Goal: Task Accomplishment & Management: Use online tool/utility

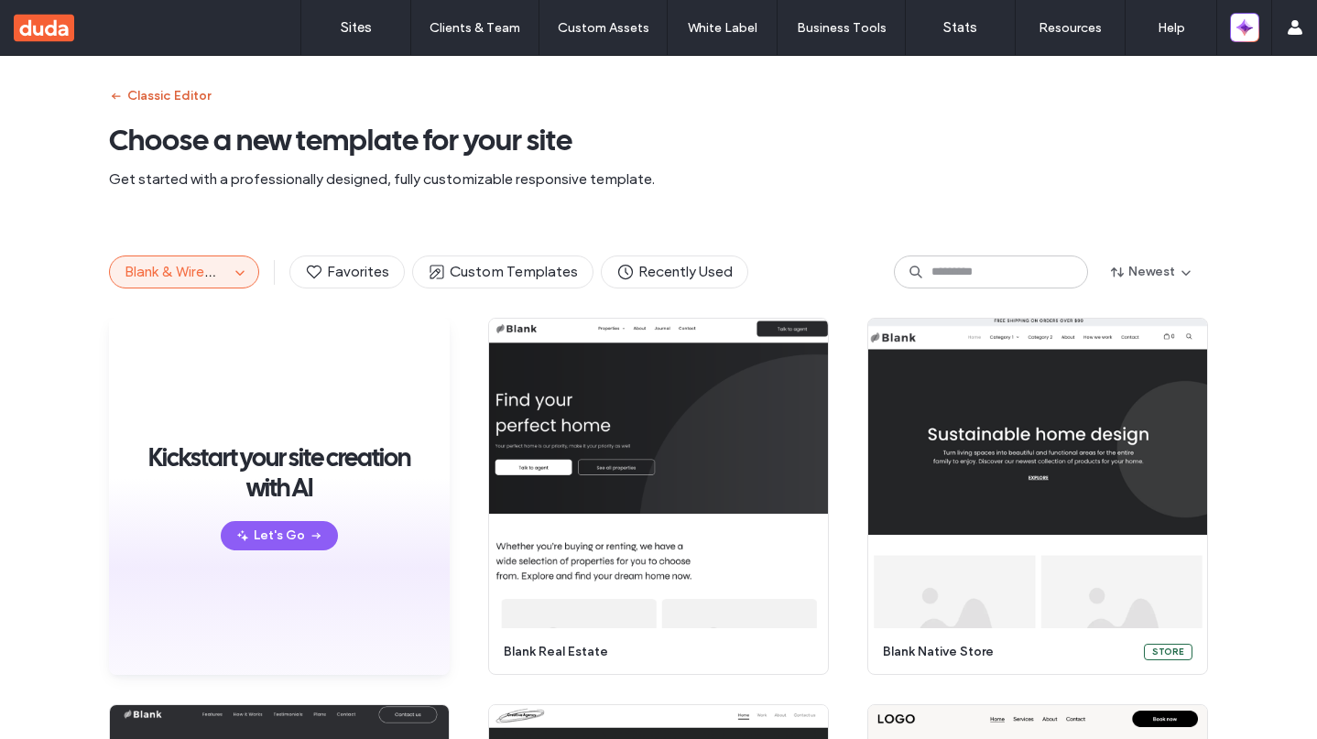
click at [132, 92] on button "Classic Editor" at bounding box center [160, 96] width 102 height 29
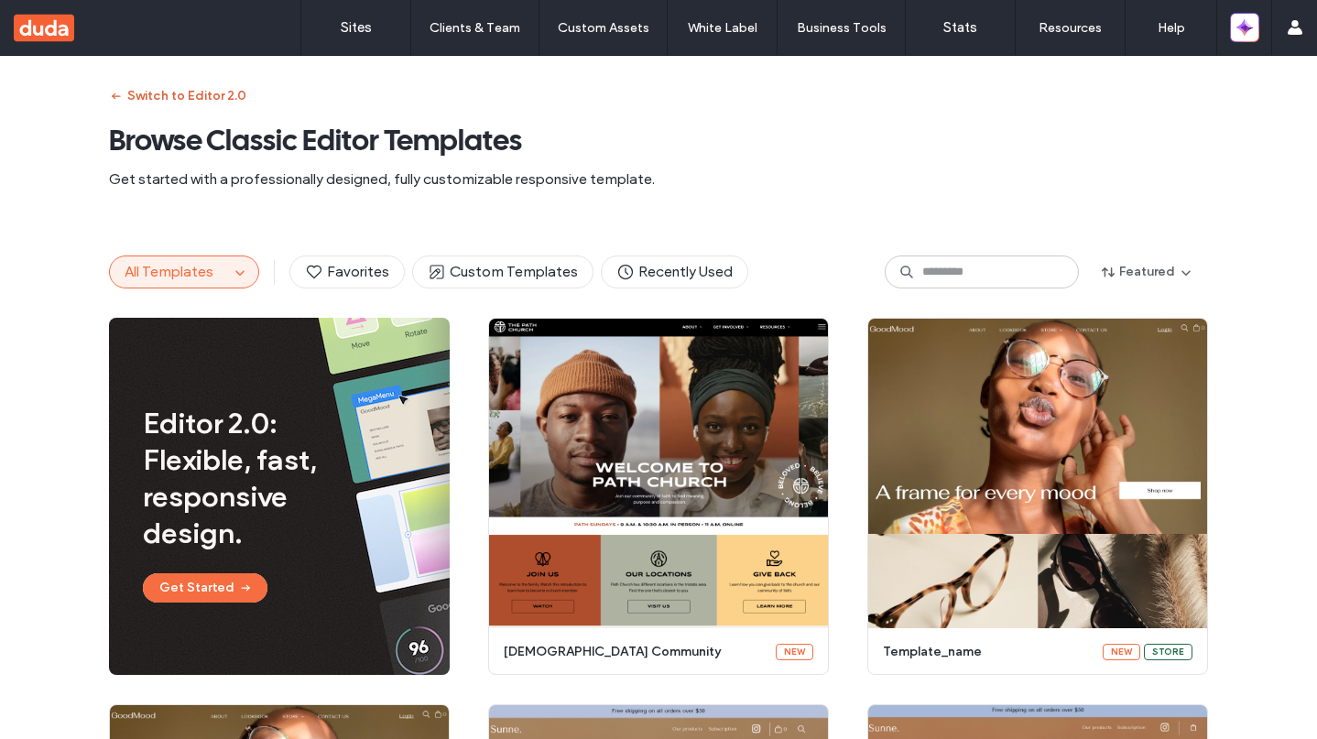
click at [132, 92] on button "Switch to Editor 2.0" at bounding box center [177, 96] width 137 height 29
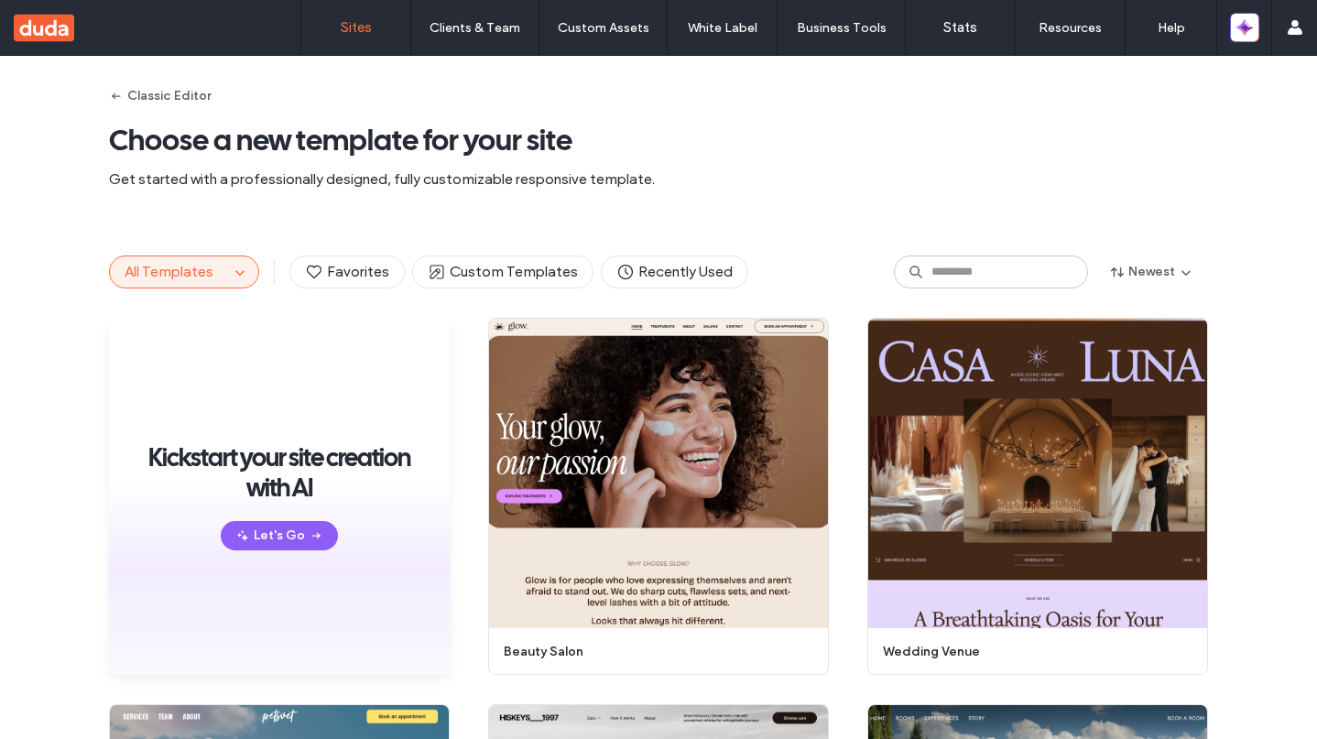
click at [377, 32] on link "Sites" at bounding box center [355, 27] width 109 height 55
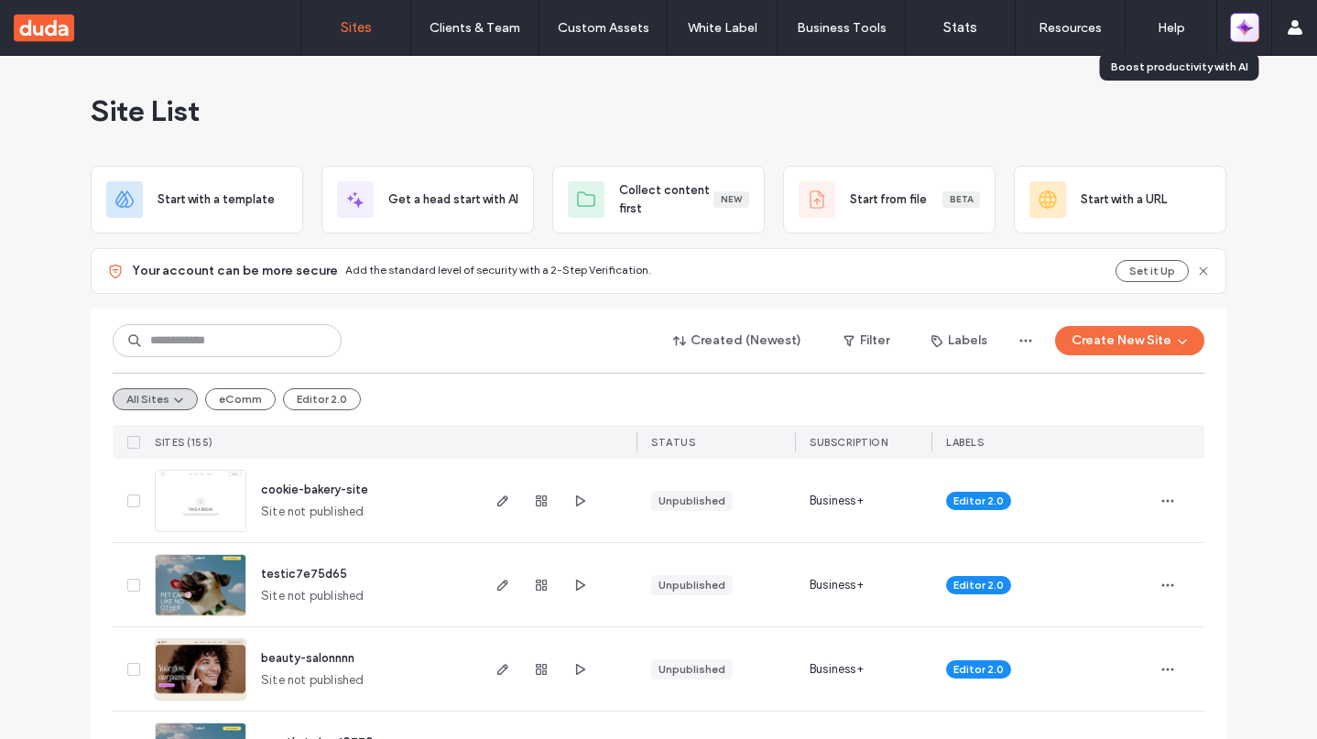
click at [1245, 24] on icon "button" at bounding box center [1249, 23] width 8 height 8
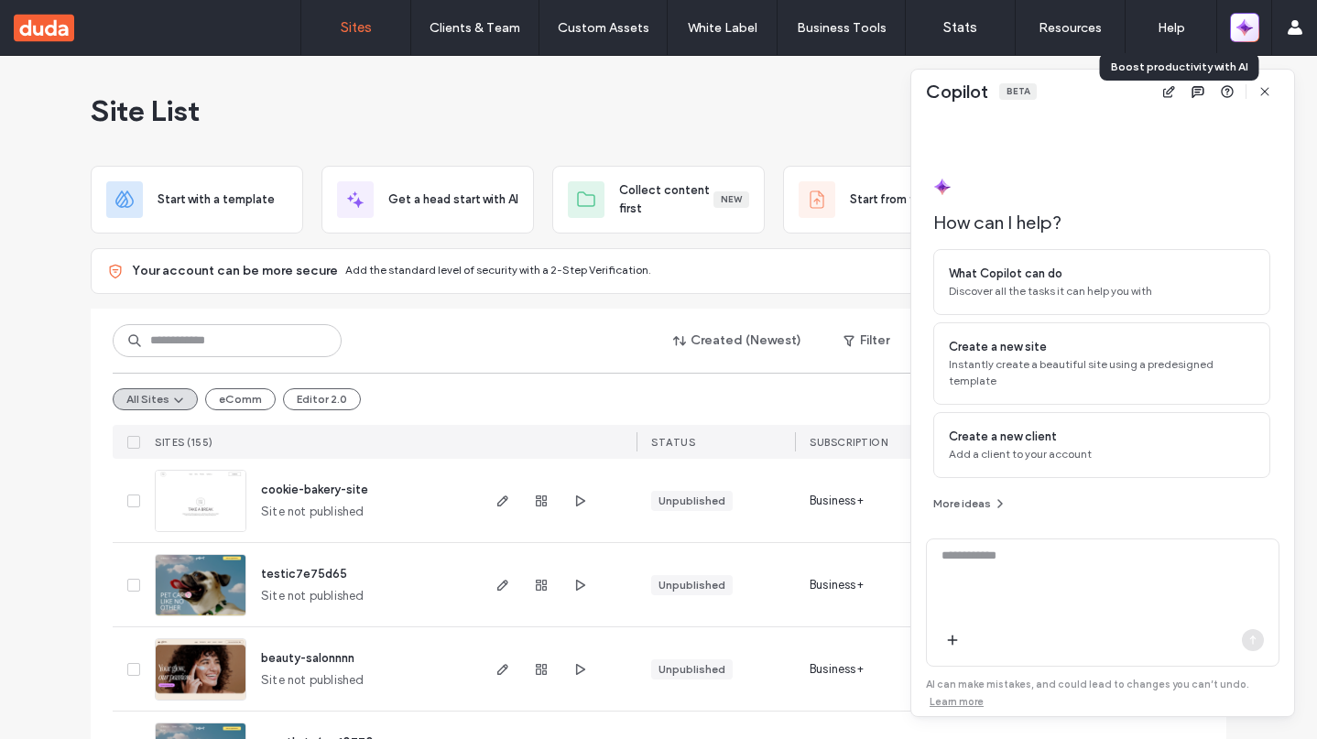
click at [1245, 24] on icon "button" at bounding box center [1249, 23] width 8 height 8
click at [712, 93] on div "Site List" at bounding box center [659, 111] width 1136 height 110
click at [1267, 88] on icon "button" at bounding box center [1265, 91] width 15 height 15
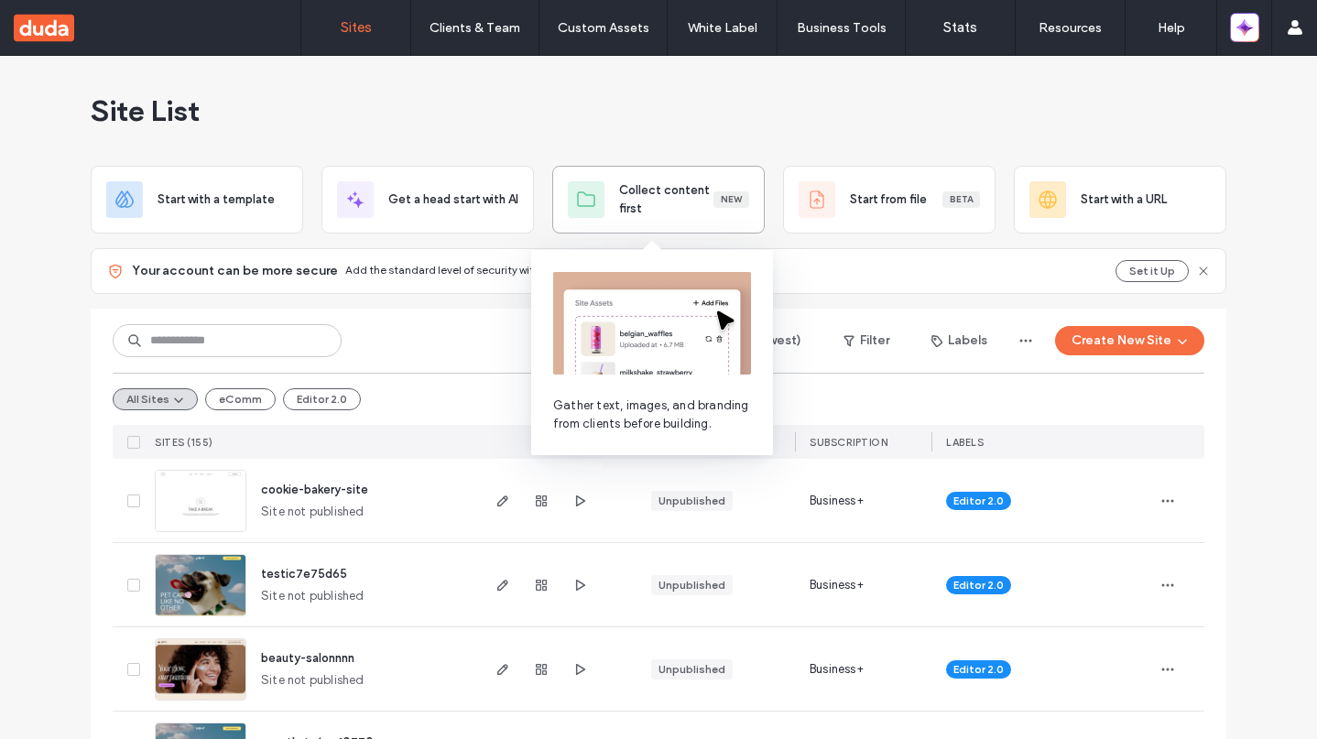
click at [645, 201] on span "Collect content first" at bounding box center [666, 199] width 94 height 37
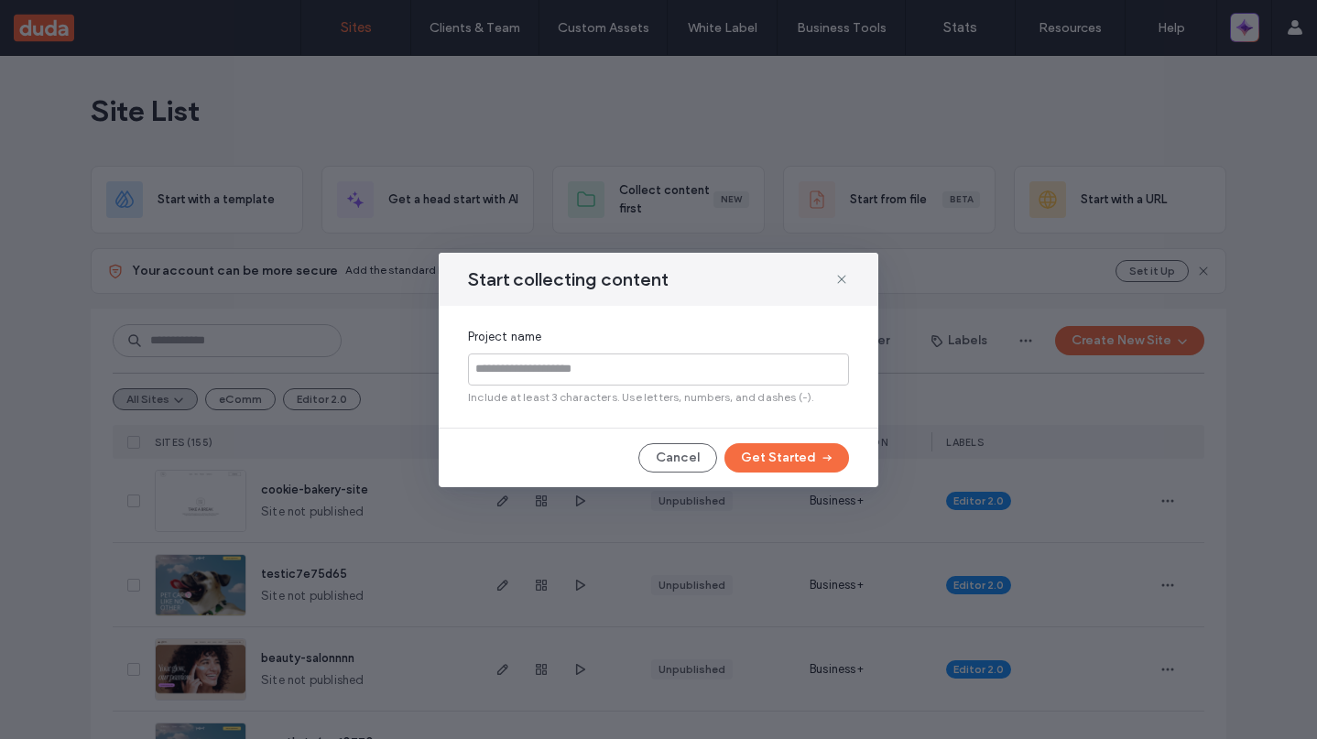
click at [916, 180] on div "Start collecting content Project name Include at least 3 characters. Use letter…" at bounding box center [658, 369] width 1317 height 739
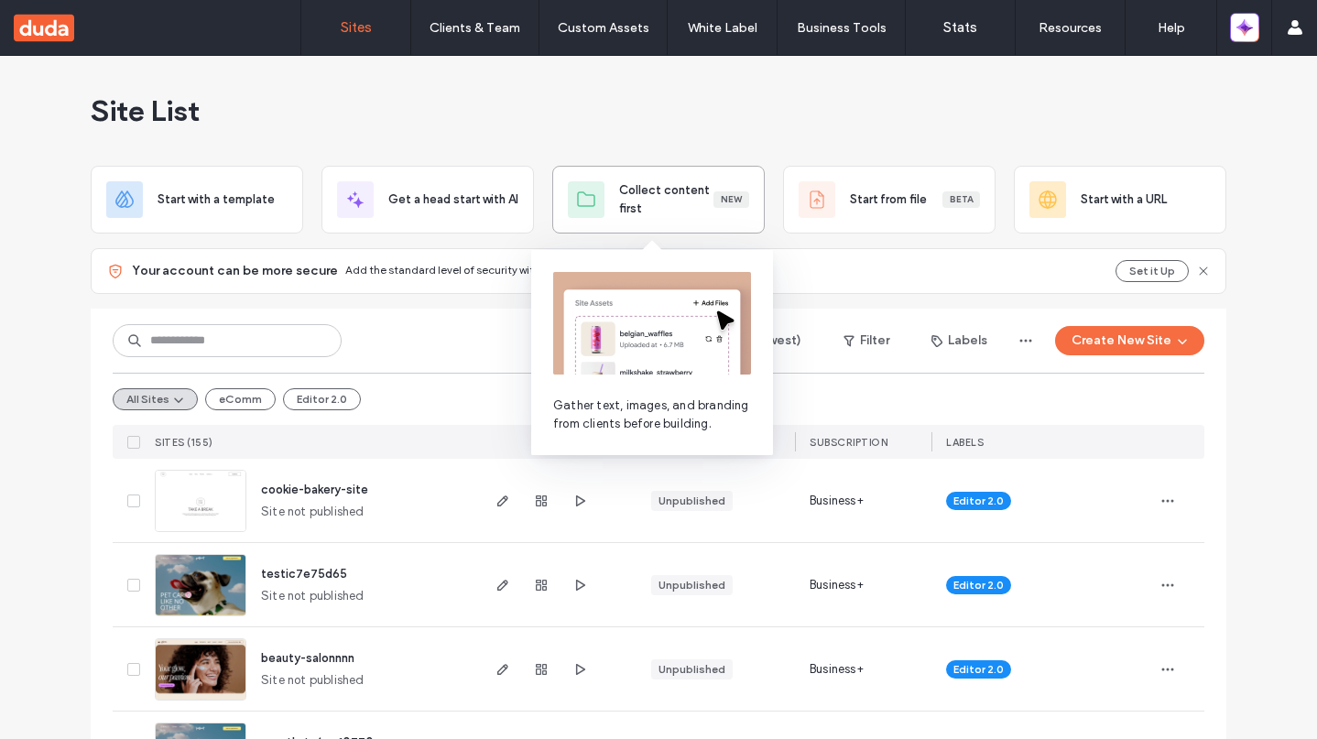
click at [671, 199] on span "Collect content first" at bounding box center [666, 199] width 94 height 37
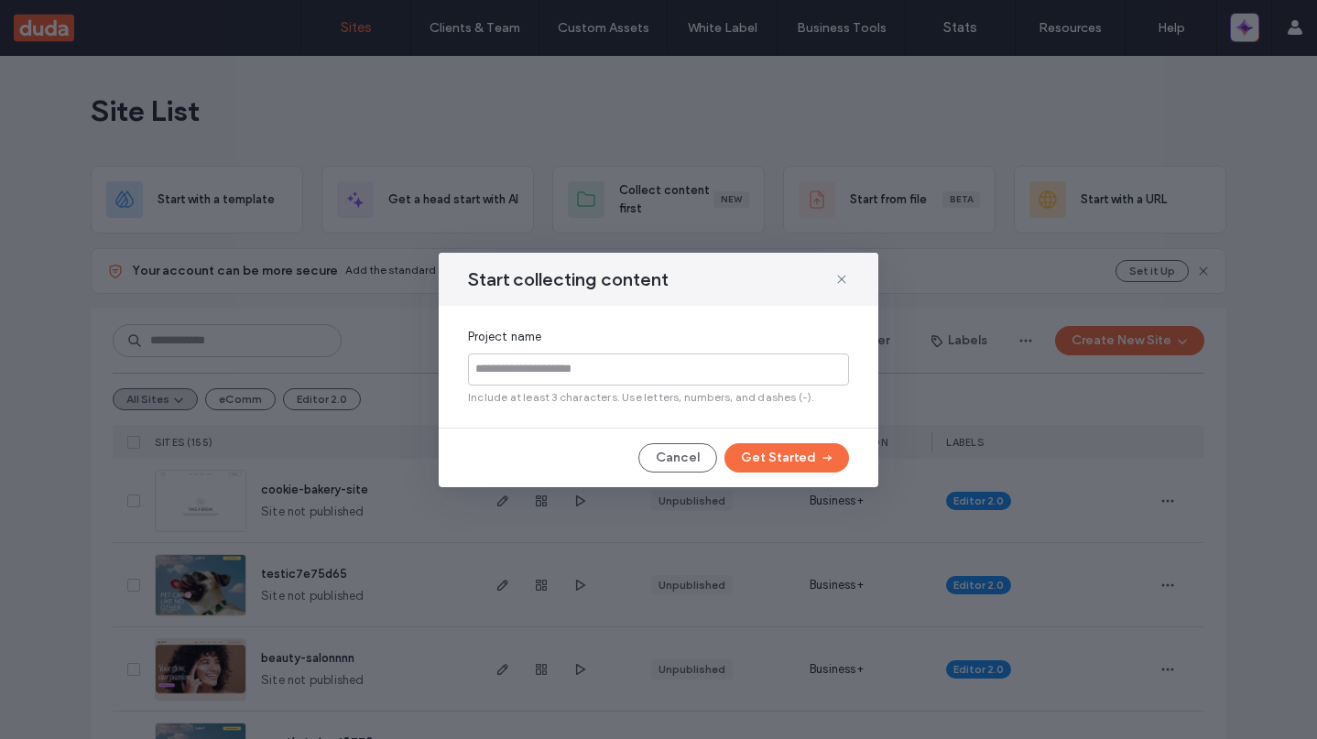
click at [559, 369] on input at bounding box center [658, 370] width 381 height 32
type input "*********"
click at [786, 465] on button "Get Started" at bounding box center [787, 457] width 125 height 29
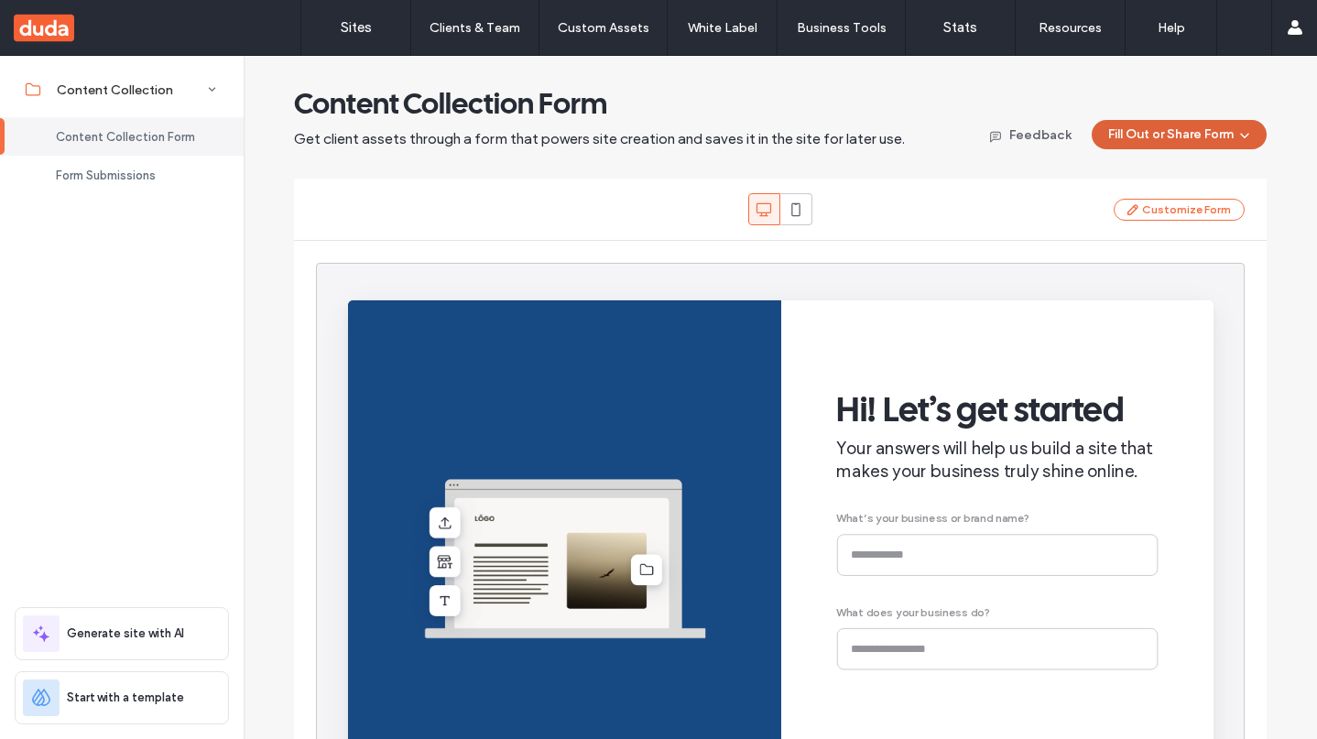
click at [1242, 134] on use "button" at bounding box center [1245, 136] width 9 height 5
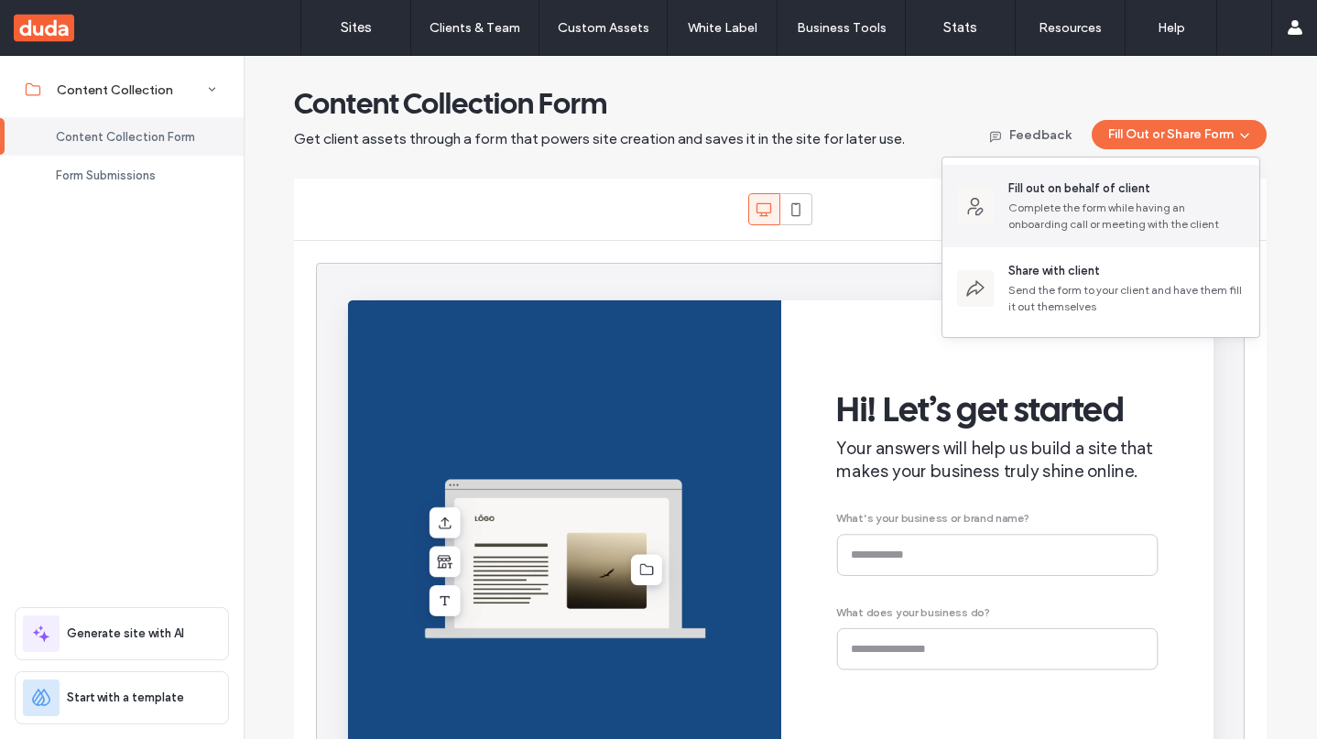
click at [1161, 202] on div "Complete the form while having an onboarding call or meeting with the client" at bounding box center [1127, 216] width 236 height 33
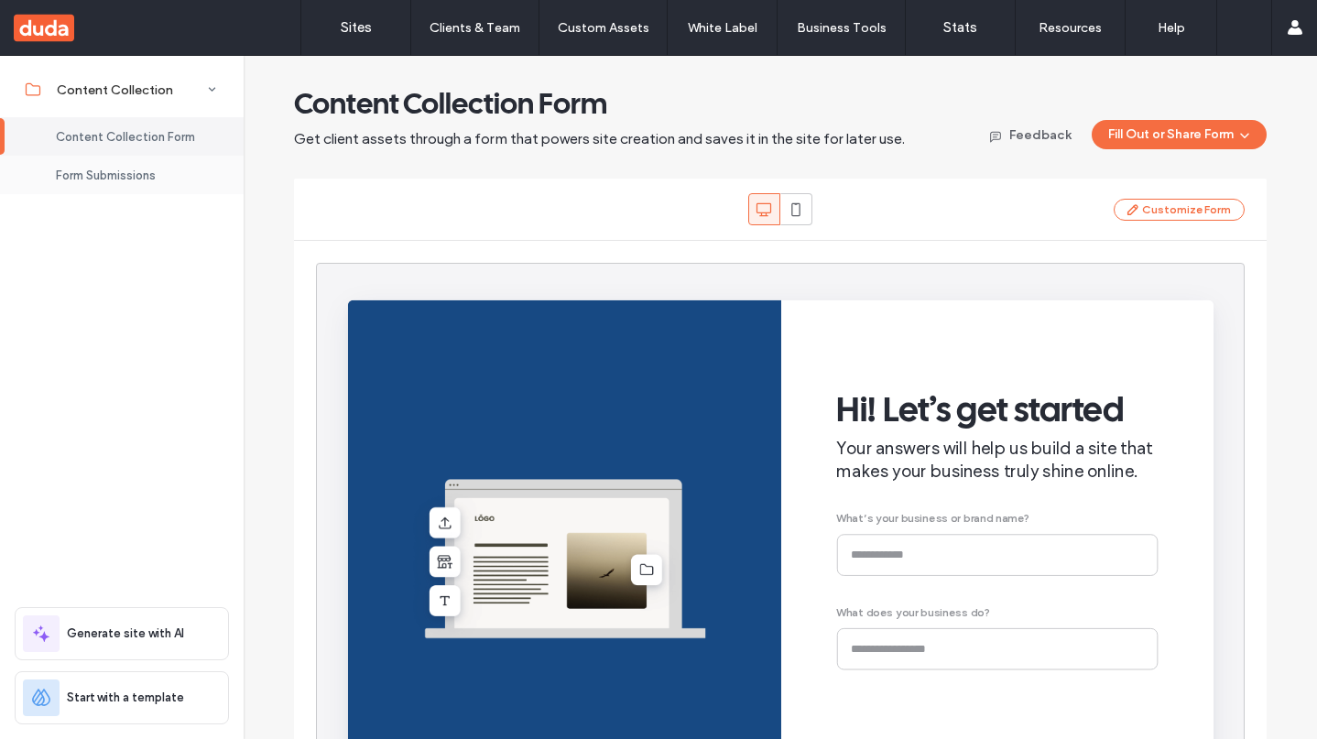
click at [100, 172] on span "Form Submissions" at bounding box center [106, 176] width 100 height 14
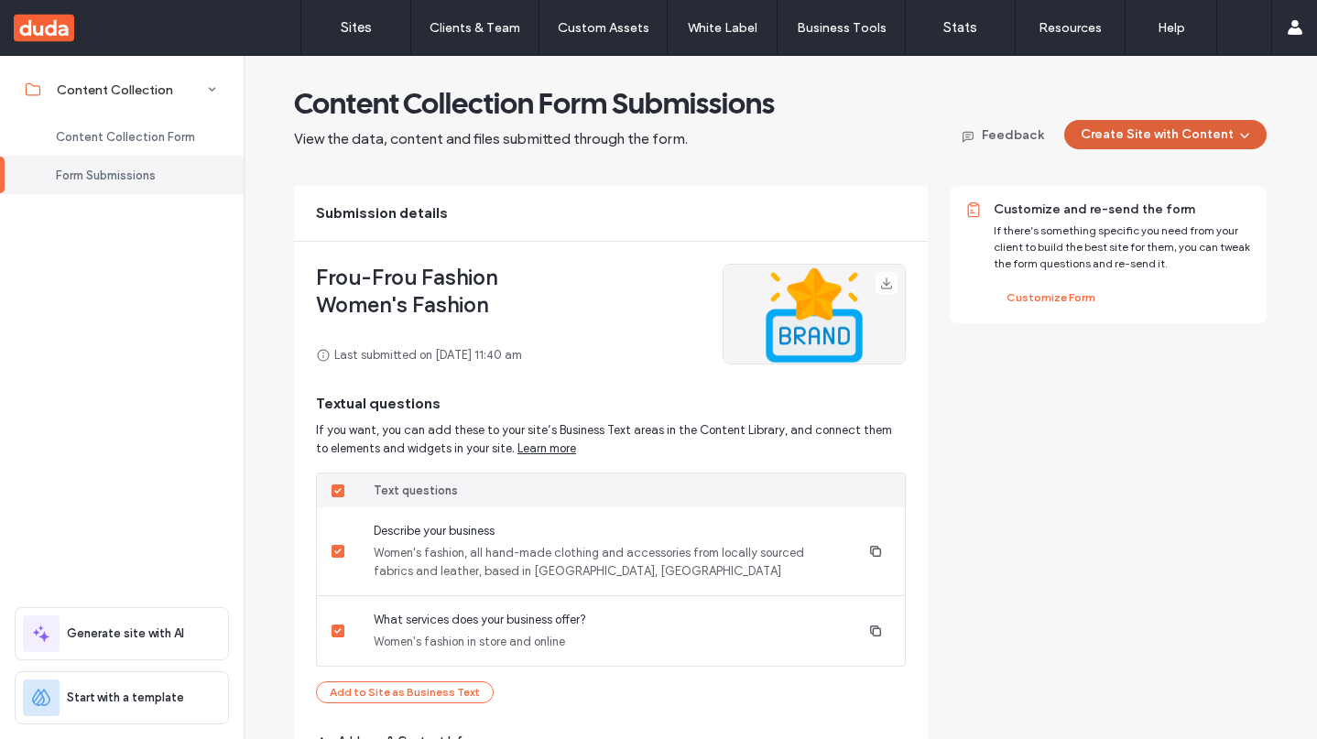
click at [1150, 136] on button "Create Site with Content" at bounding box center [1166, 134] width 202 height 29
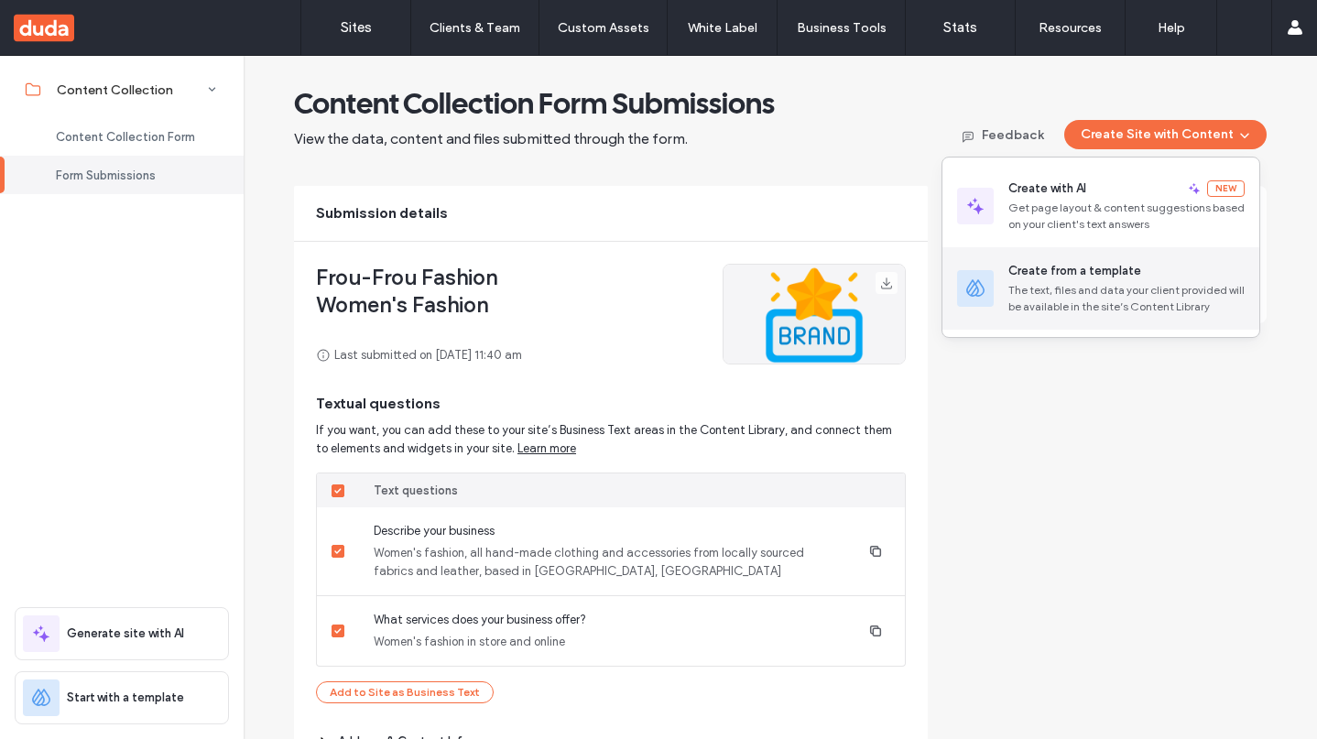
click at [1083, 264] on div "Create from a template" at bounding box center [1075, 271] width 133 height 18
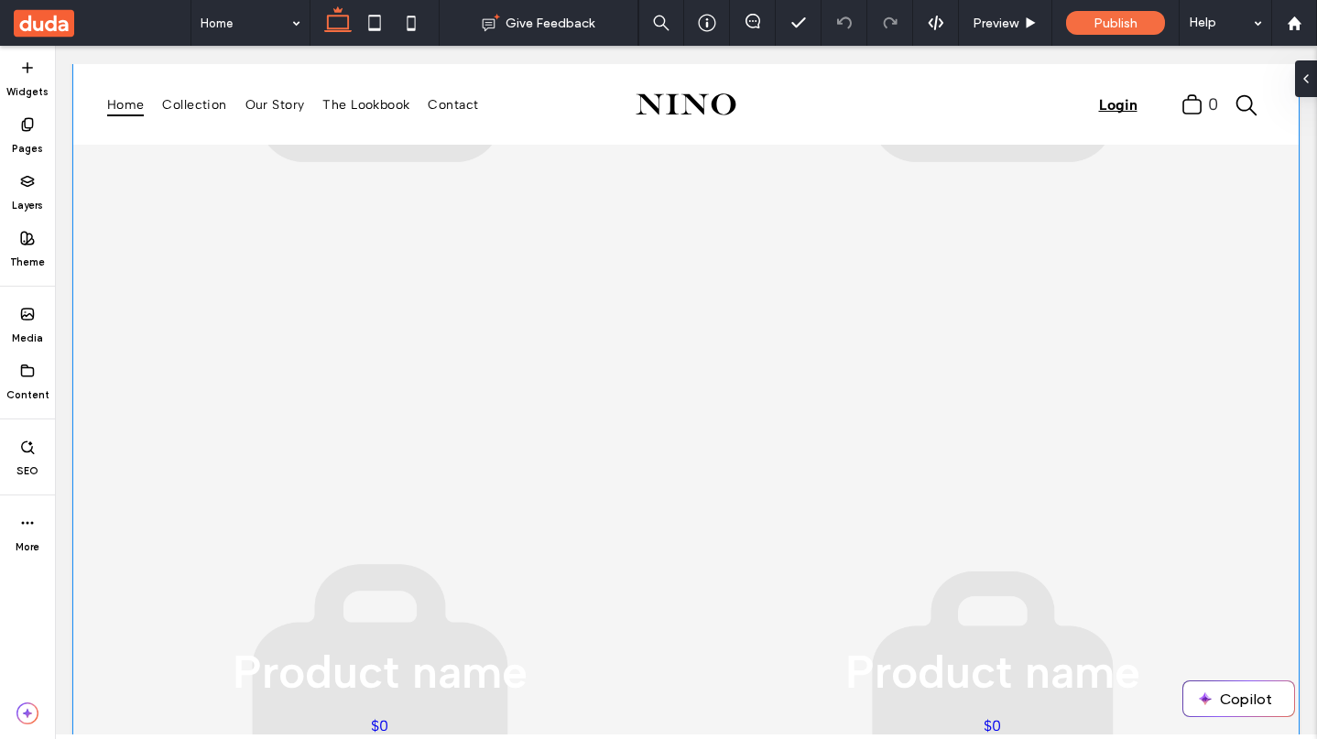
scroll to position [391, 0]
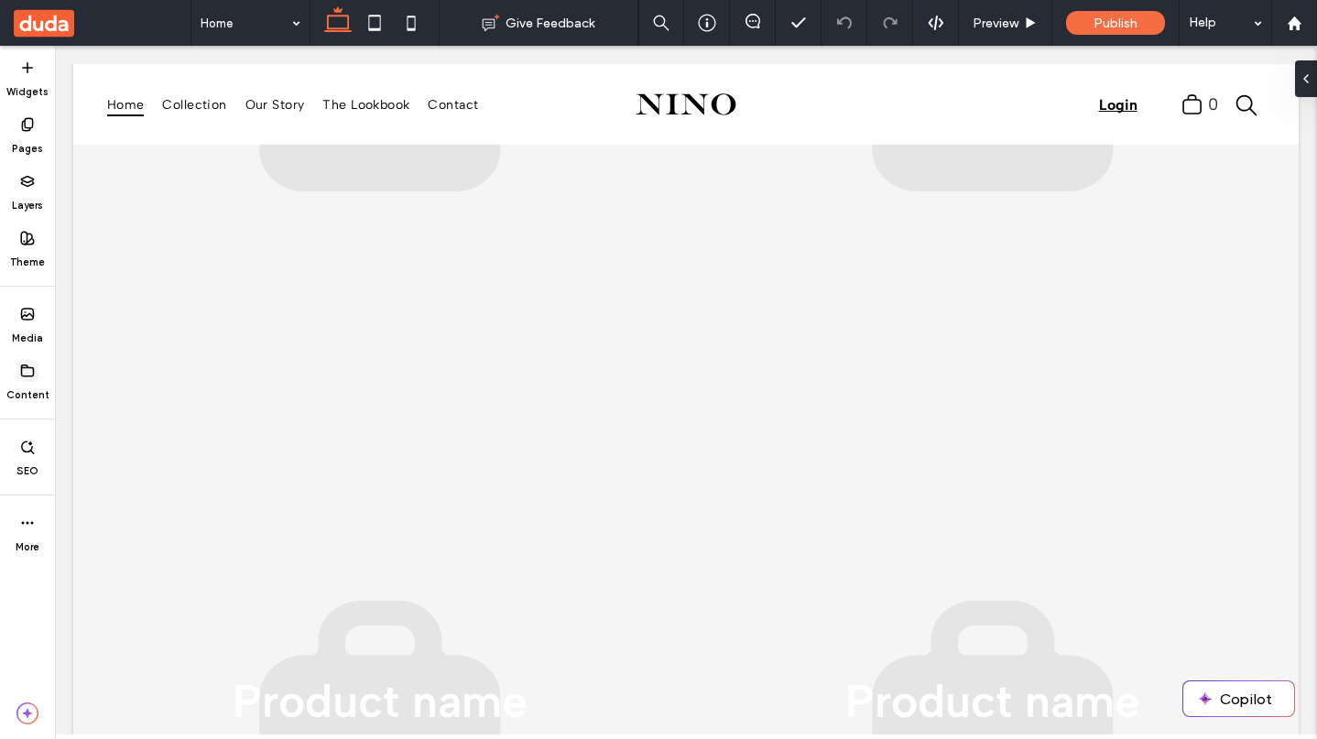
click at [22, 374] on icon at bounding box center [27, 371] width 15 height 15
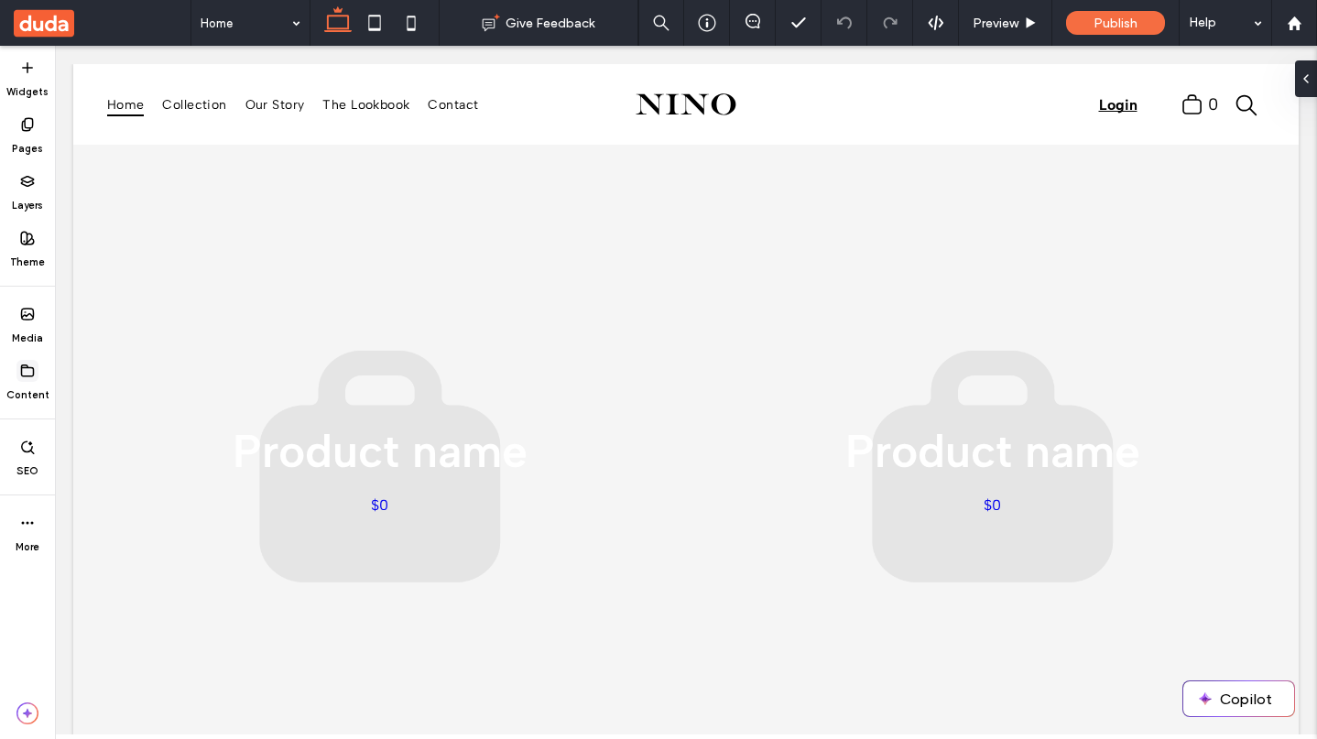
click at [26, 376] on use at bounding box center [28, 371] width 12 height 11
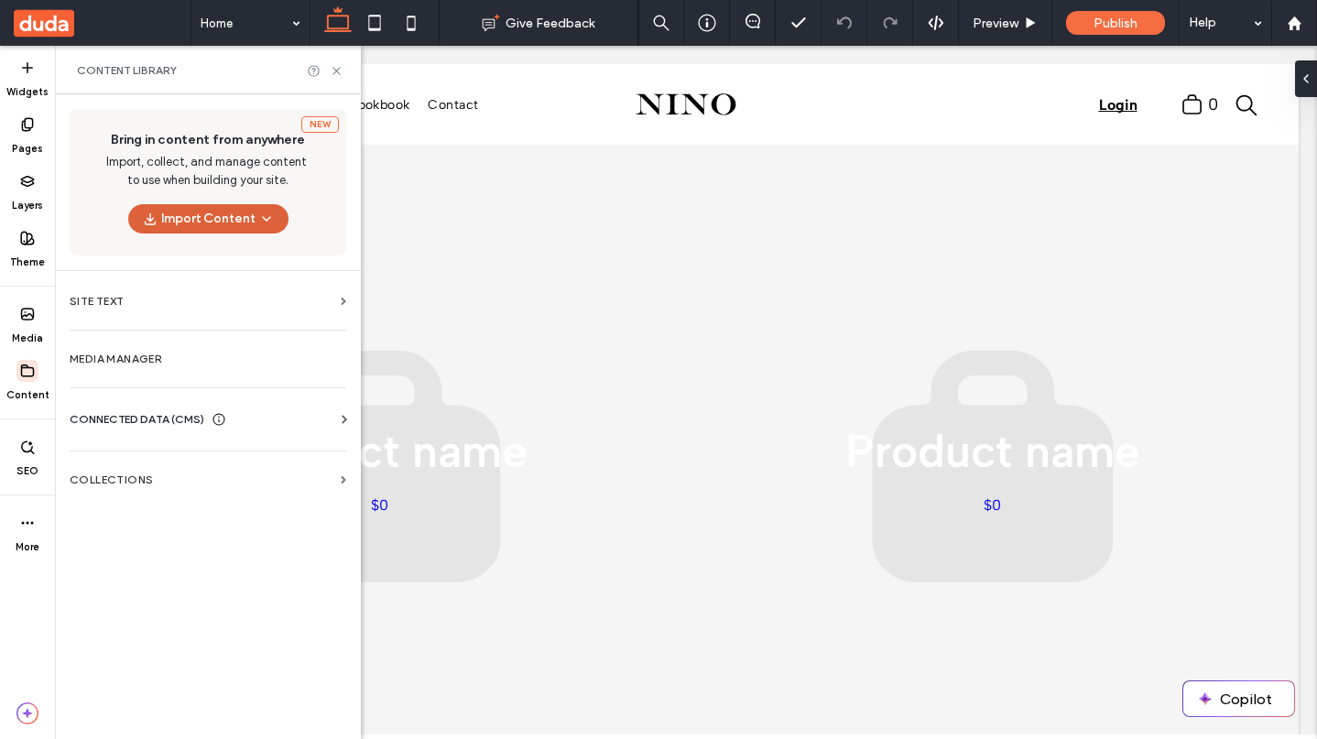
click at [263, 219] on use "button" at bounding box center [266, 219] width 7 height 4
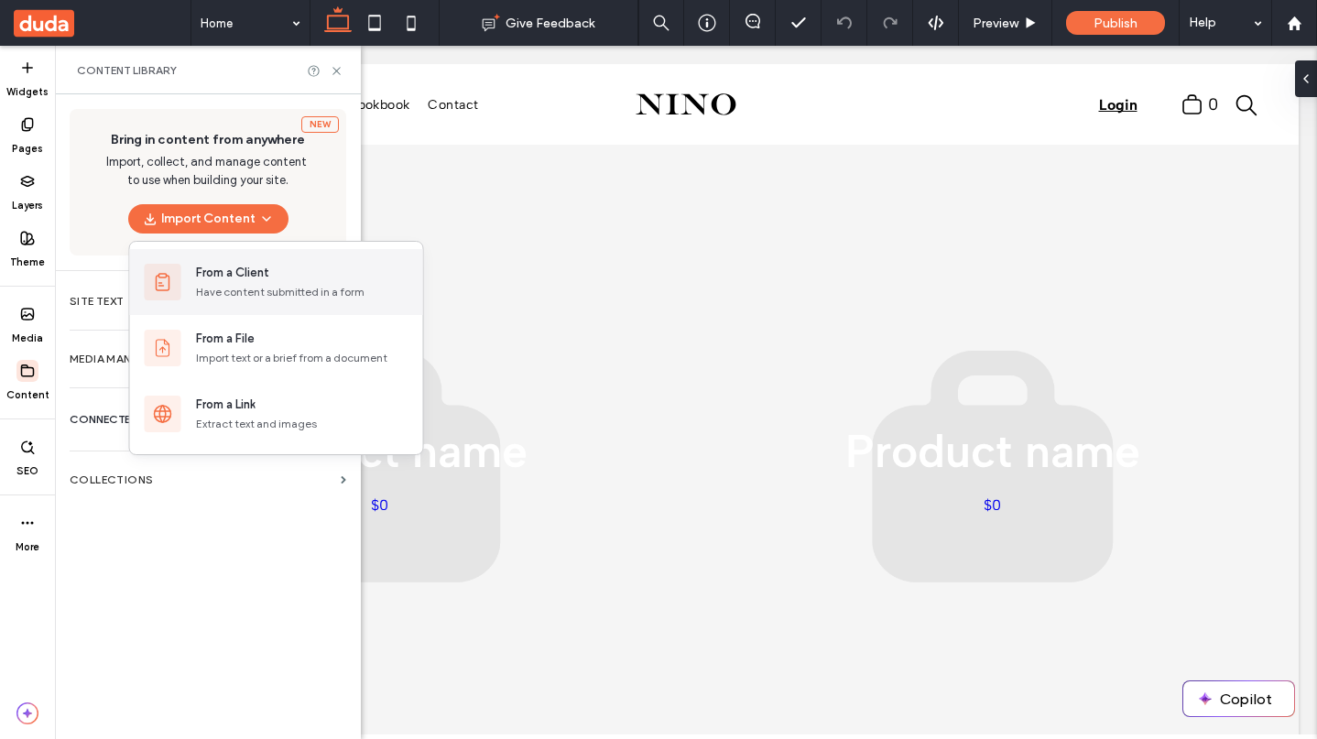
click at [268, 291] on div "Have content submitted in a form" at bounding box center [302, 292] width 213 height 16
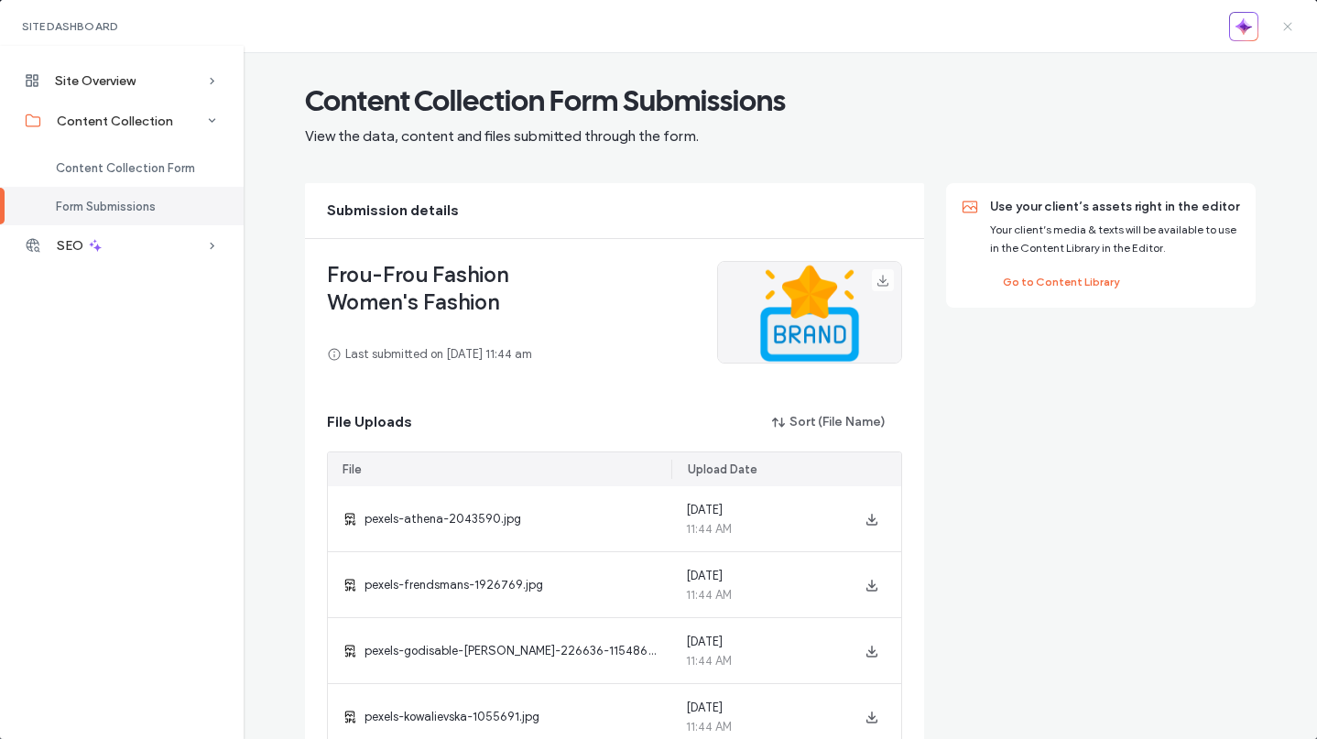
click at [1283, 23] on icon at bounding box center [1288, 26] width 15 height 15
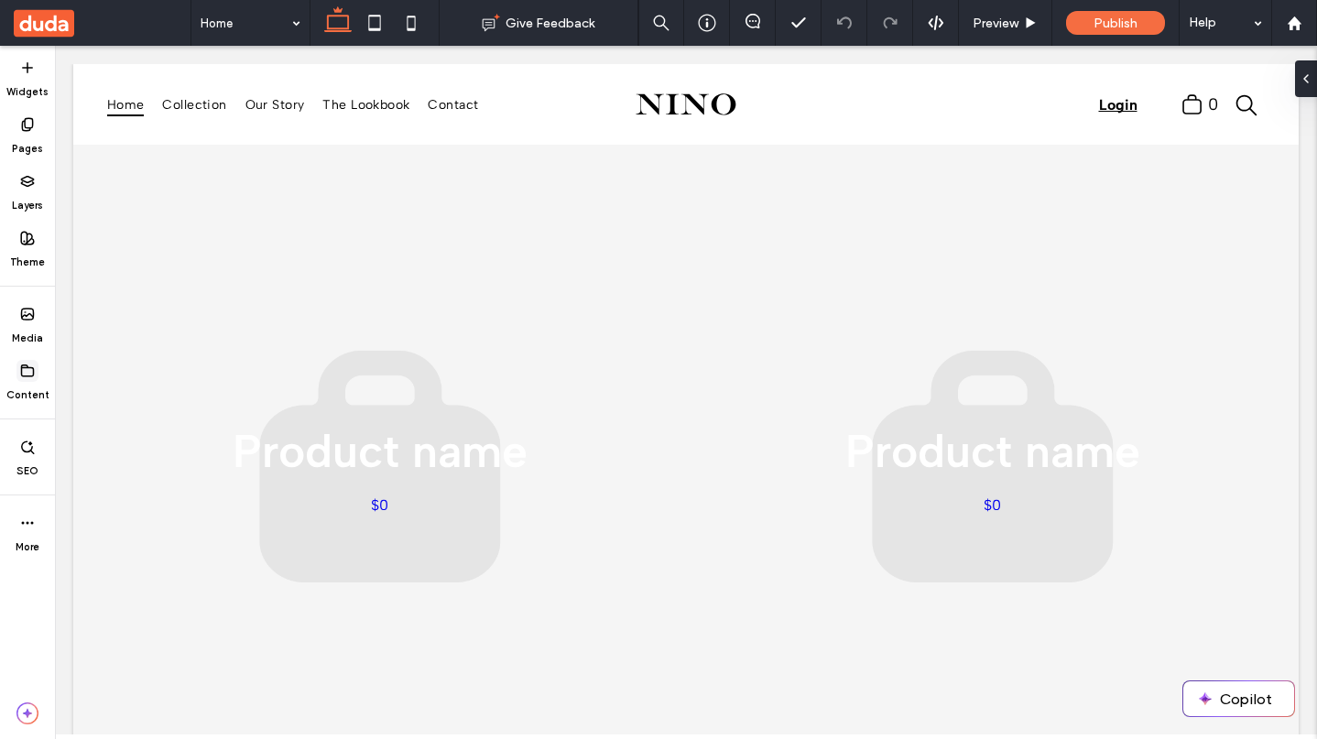
click at [33, 385] on label "Content" at bounding box center [27, 392] width 43 height 20
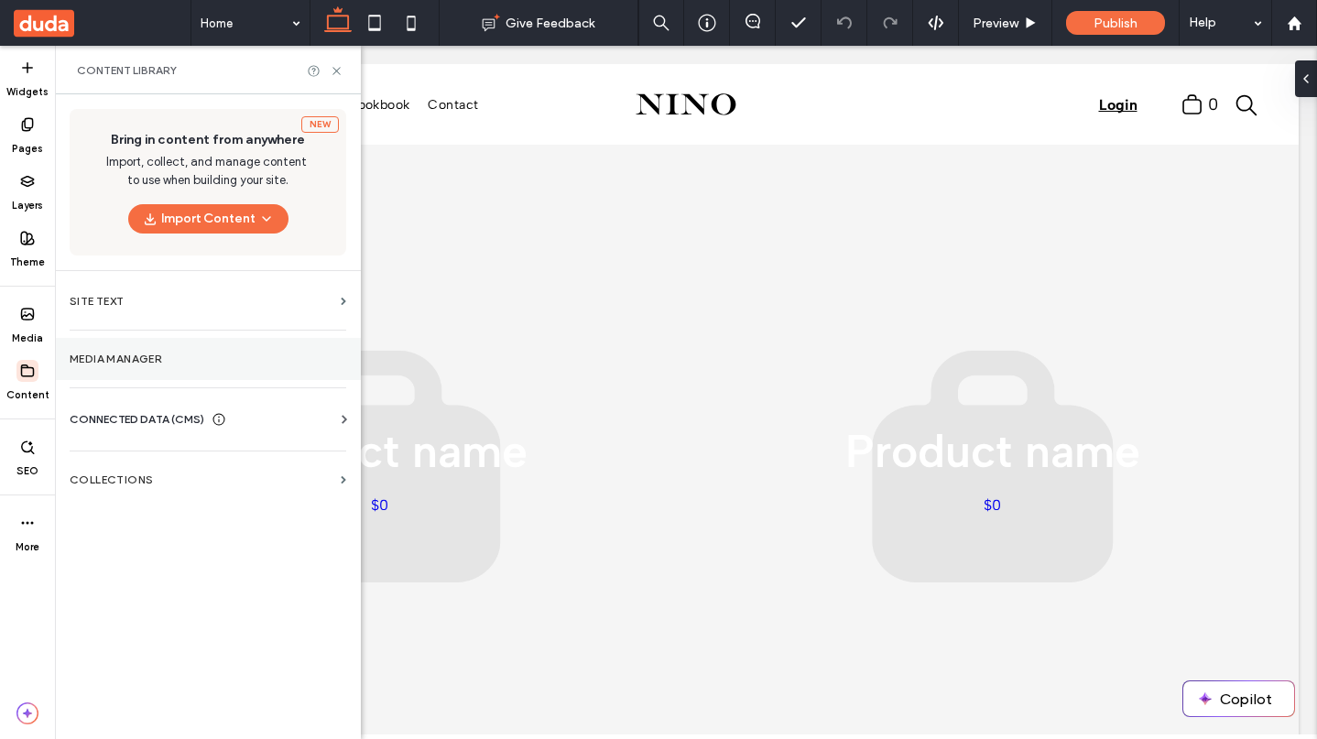
click at [139, 363] on label "Media Manager" at bounding box center [208, 359] width 277 height 13
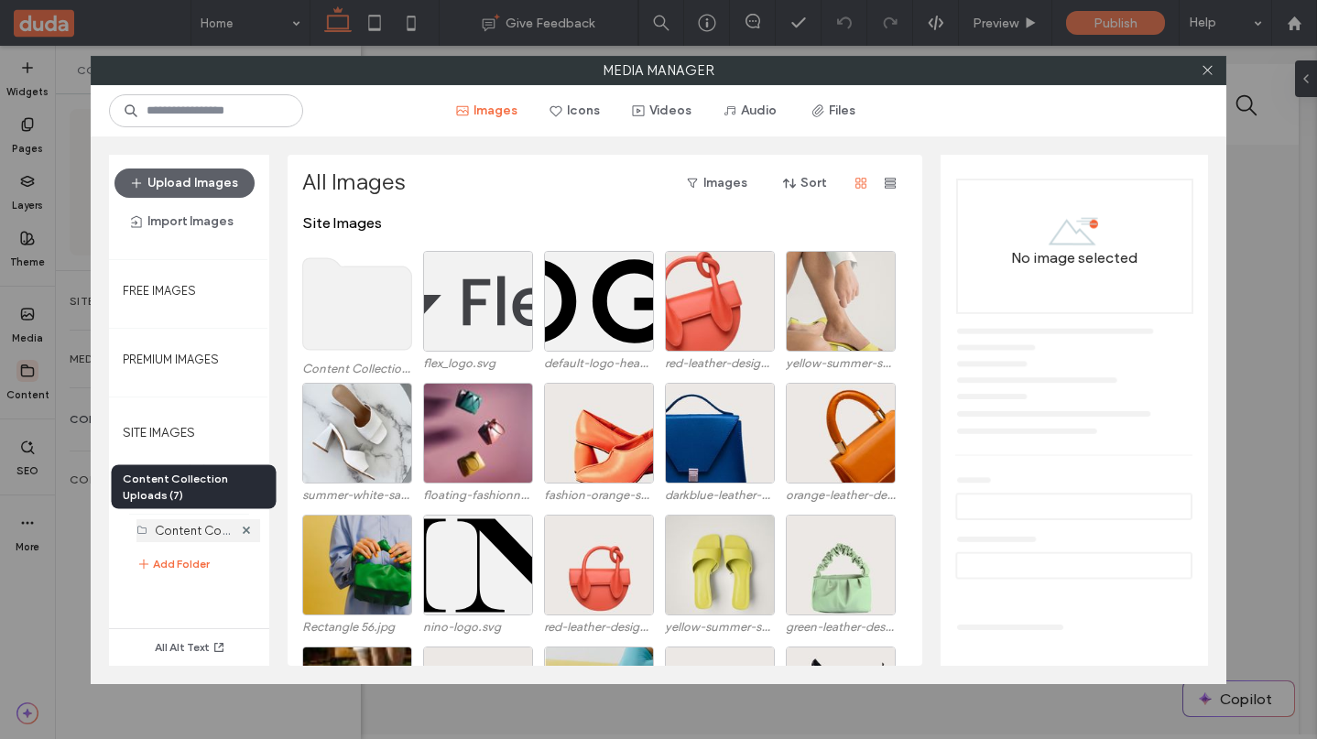
click at [200, 529] on label "Content Collection Uploads (7)" at bounding box center [241, 529] width 173 height 17
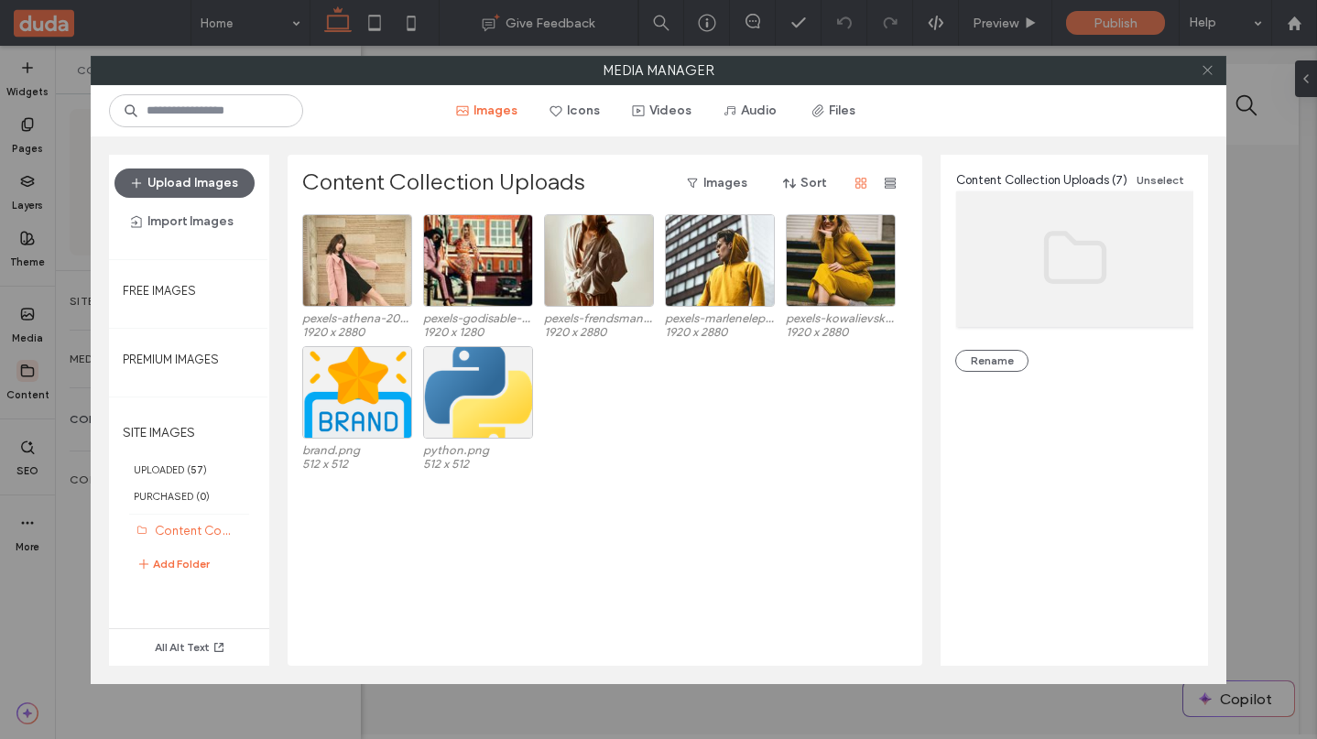
click at [1206, 72] on use at bounding box center [1207, 70] width 9 height 9
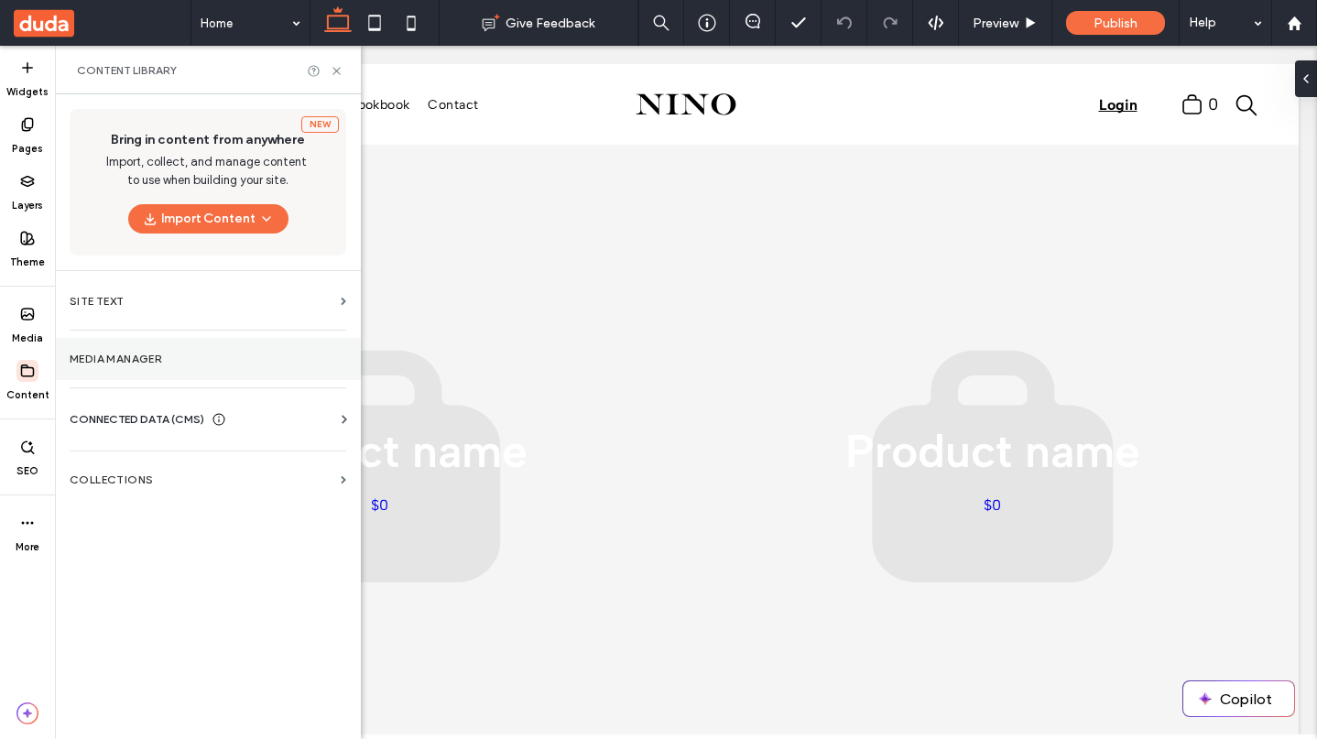
click at [128, 356] on label "Media Manager" at bounding box center [208, 359] width 277 height 13
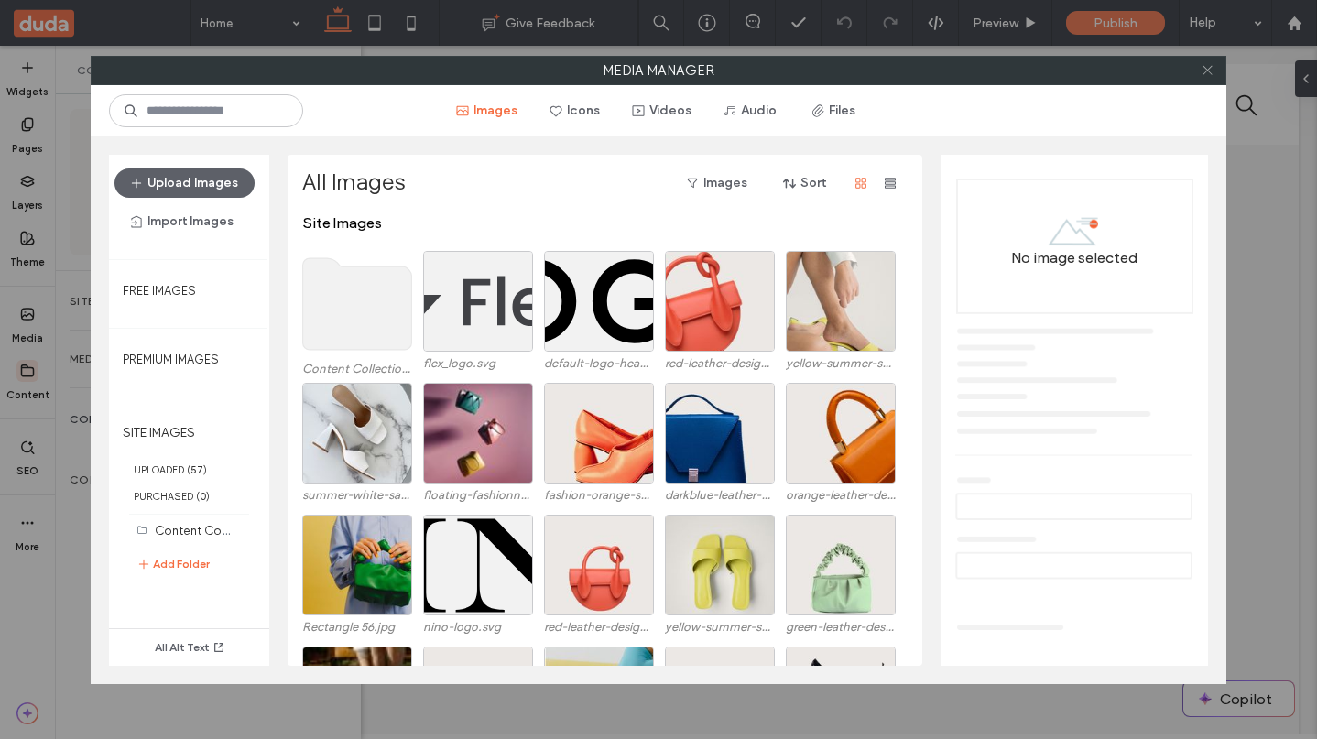
click at [1210, 68] on use at bounding box center [1207, 70] width 9 height 9
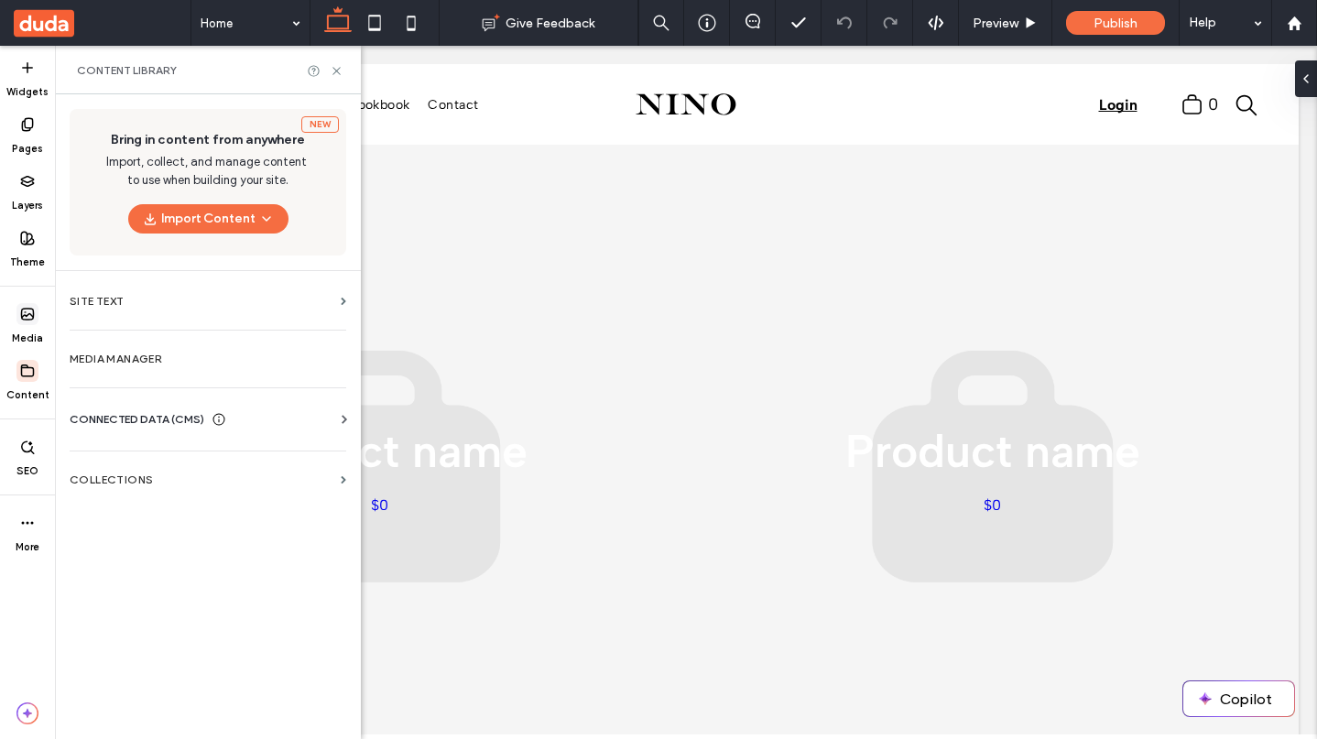
click at [28, 323] on span at bounding box center [27, 314] width 22 height 22
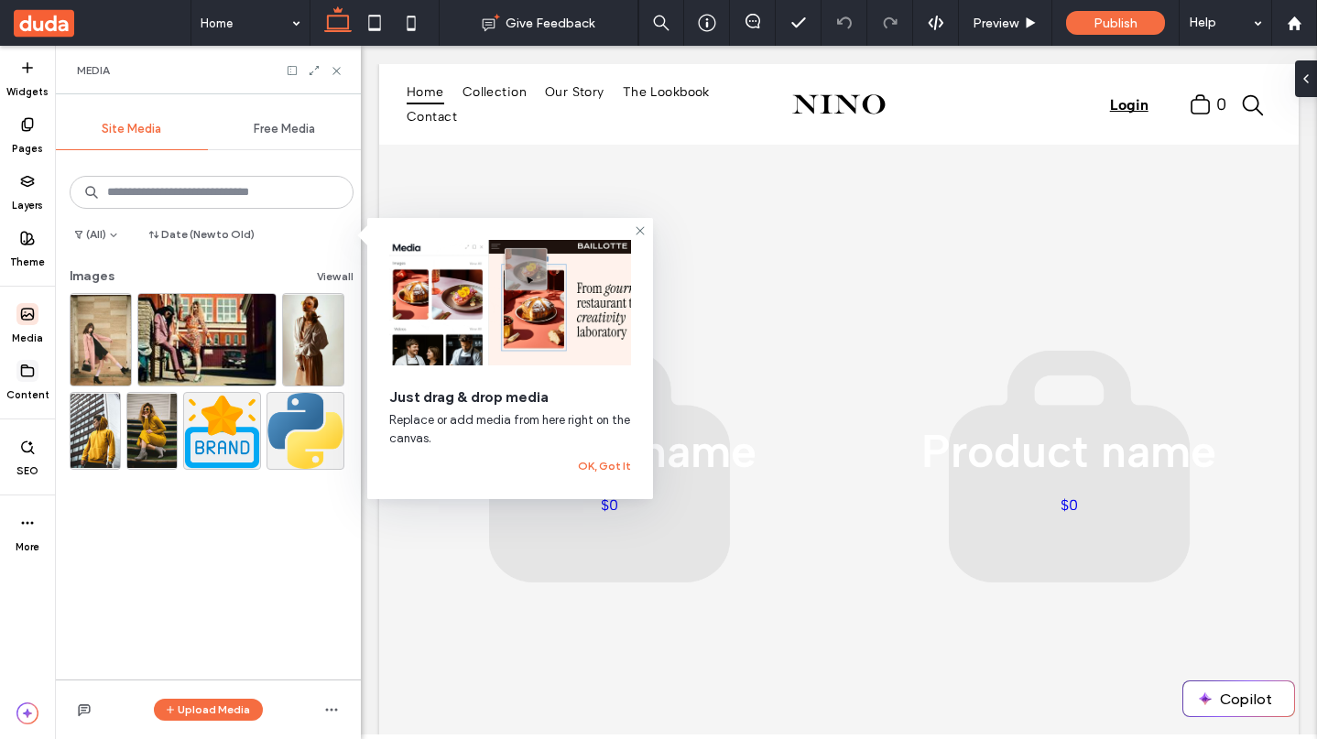
click at [27, 356] on div "Content" at bounding box center [27, 381] width 55 height 57
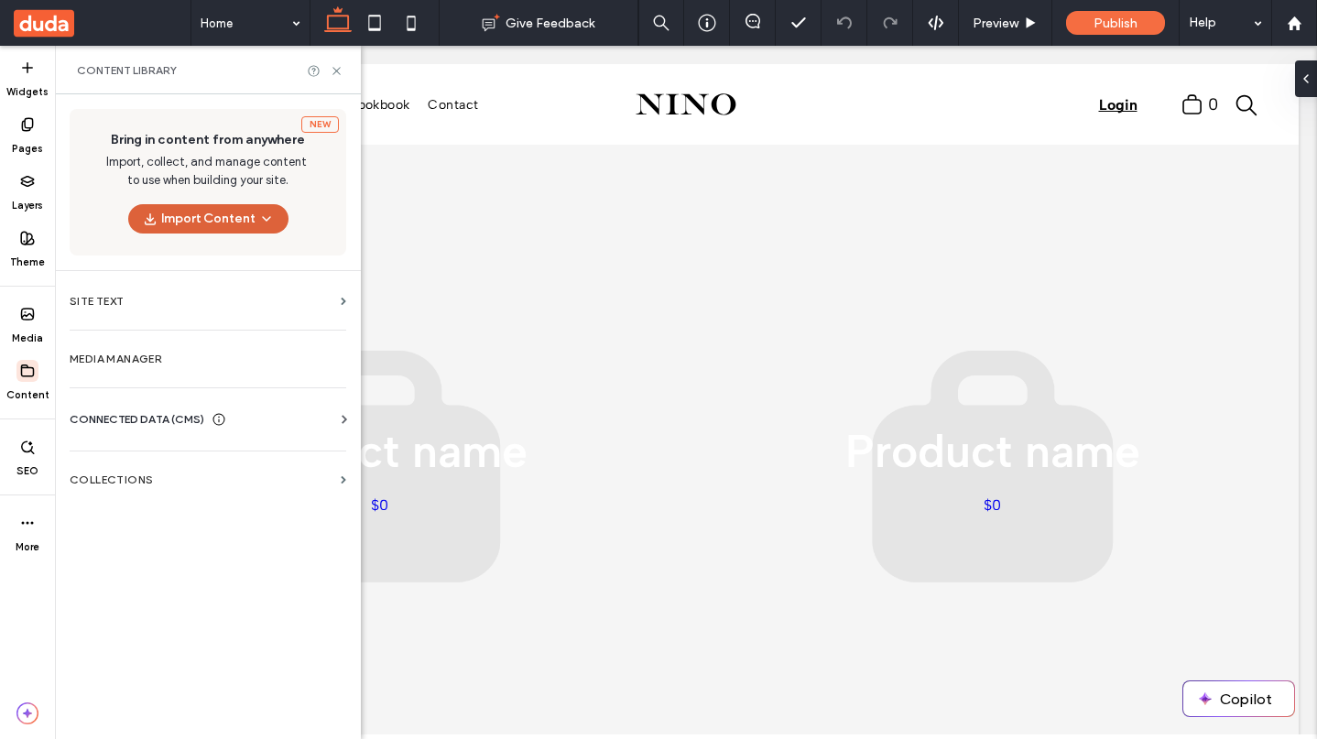
click at [265, 210] on span "button" at bounding box center [265, 218] width 18 height 27
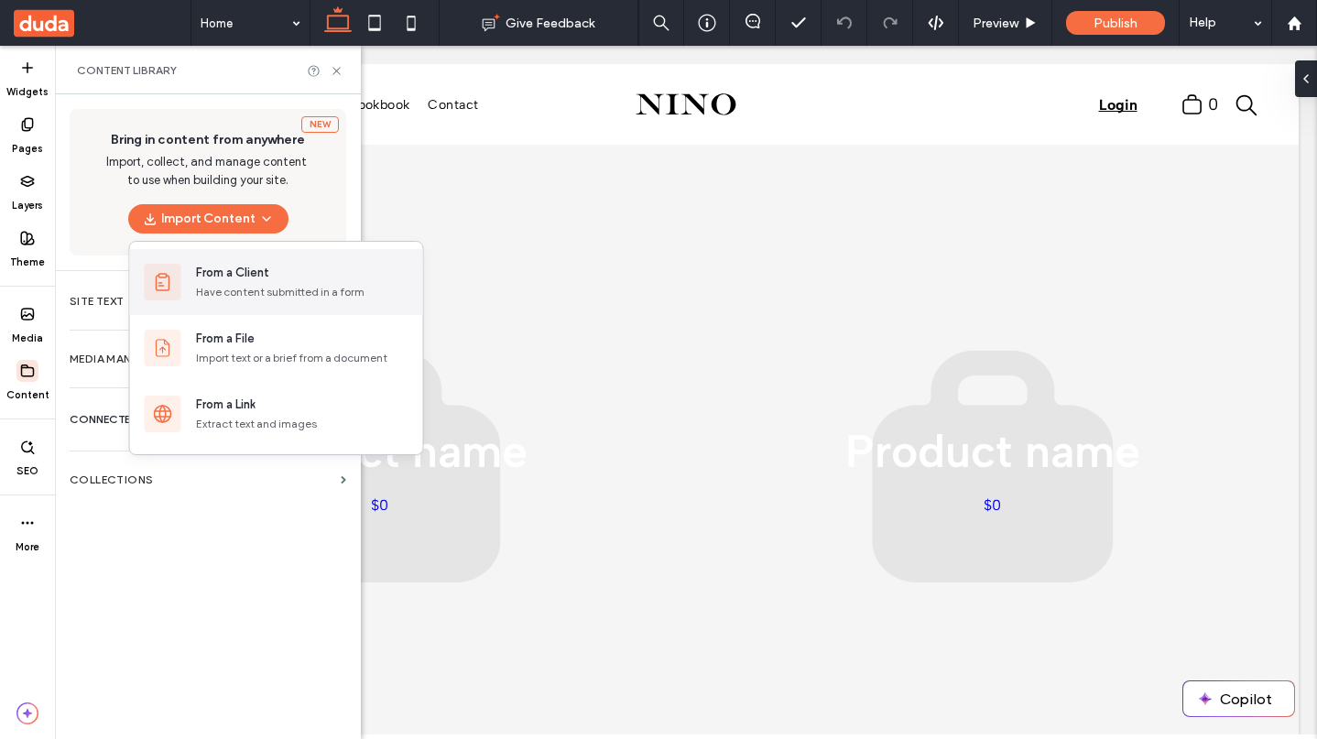
click at [268, 269] on div "From a Client" at bounding box center [232, 273] width 73 height 18
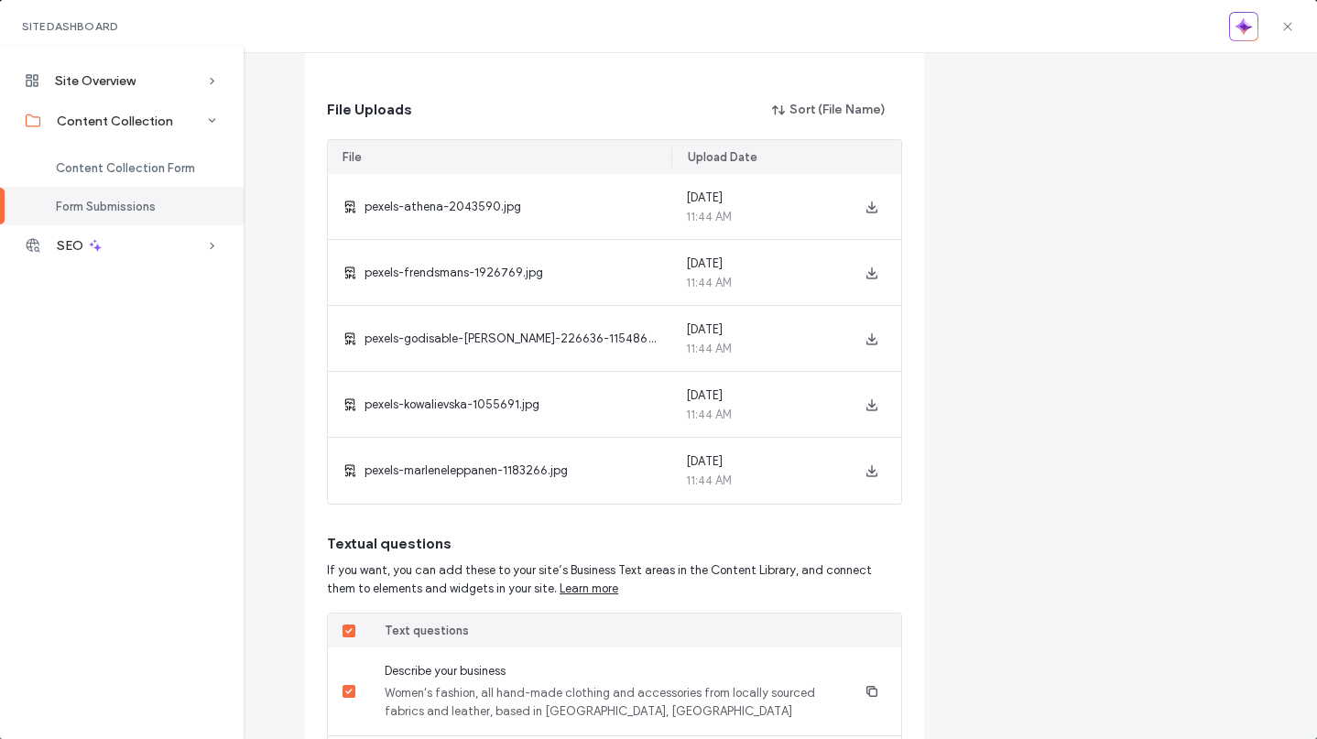
scroll to position [313, 0]
click at [1286, 29] on icon at bounding box center [1288, 26] width 15 height 15
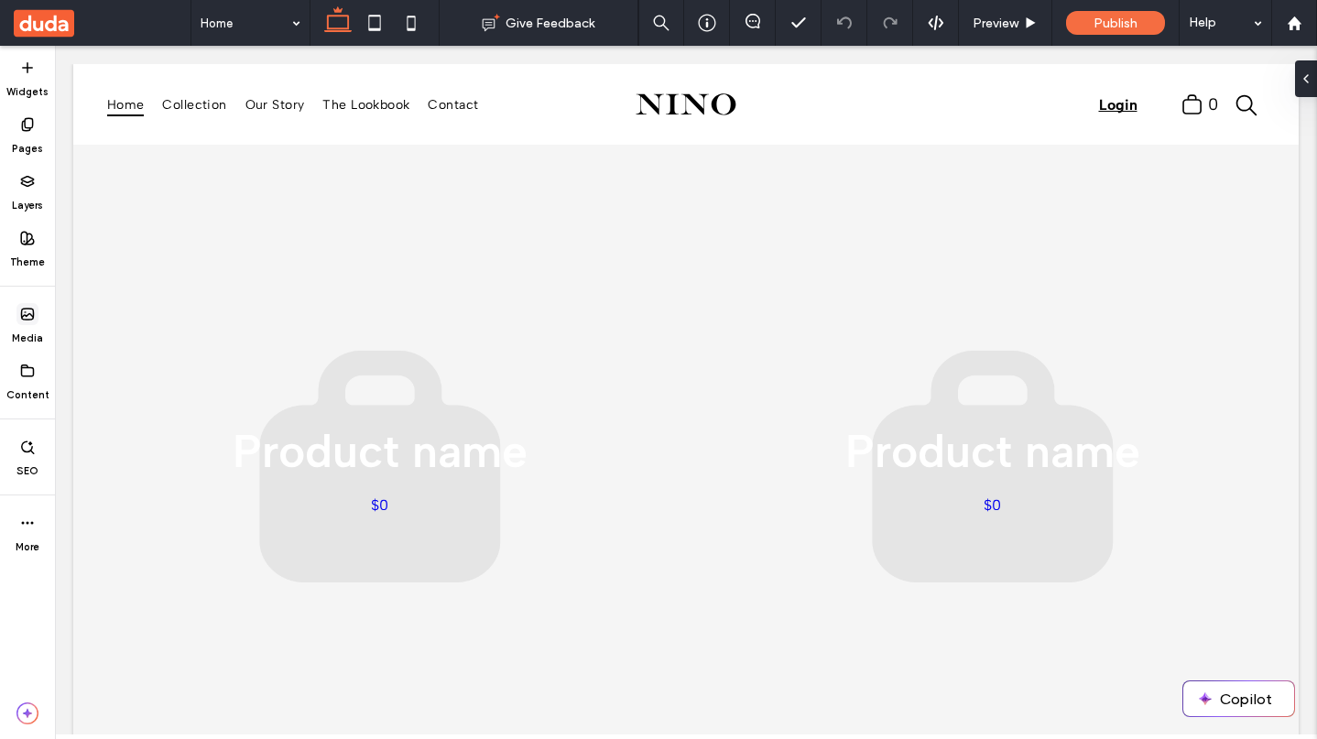
click at [27, 319] on use at bounding box center [28, 314] width 12 height 11
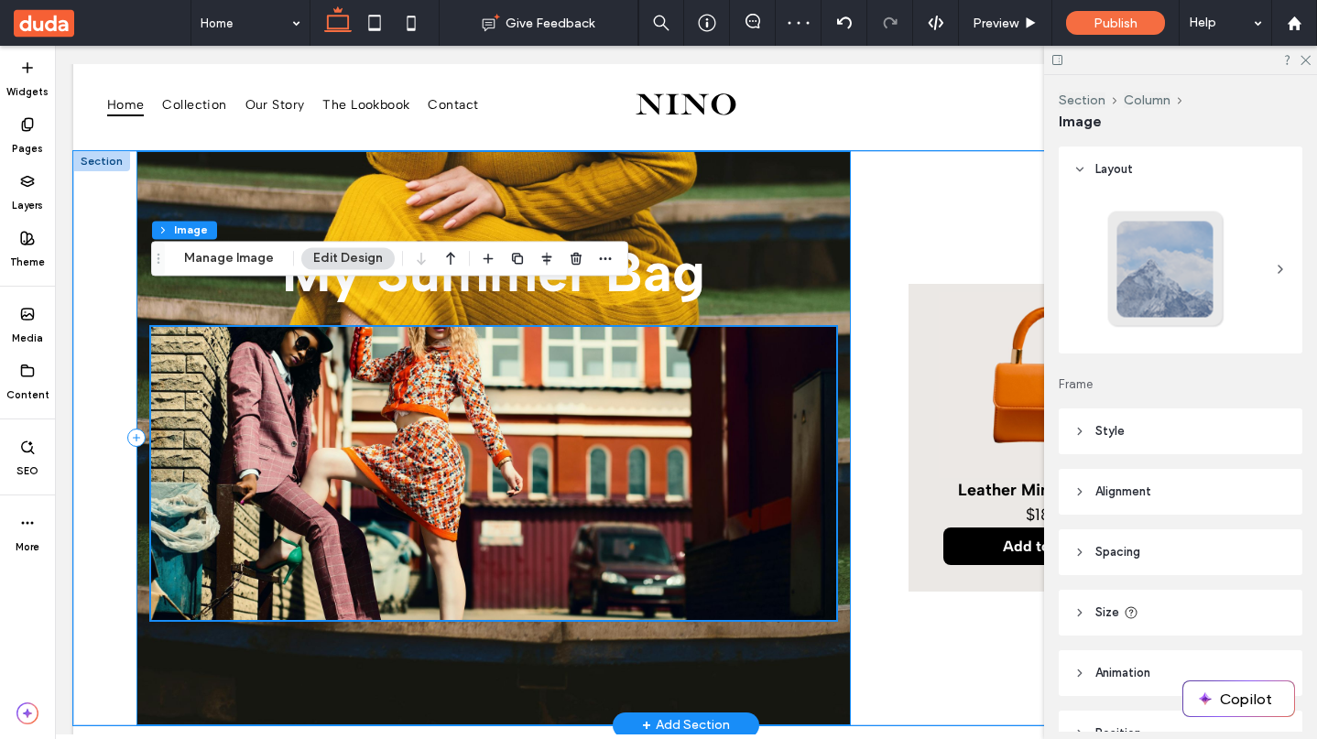
scroll to position [2485, 0]
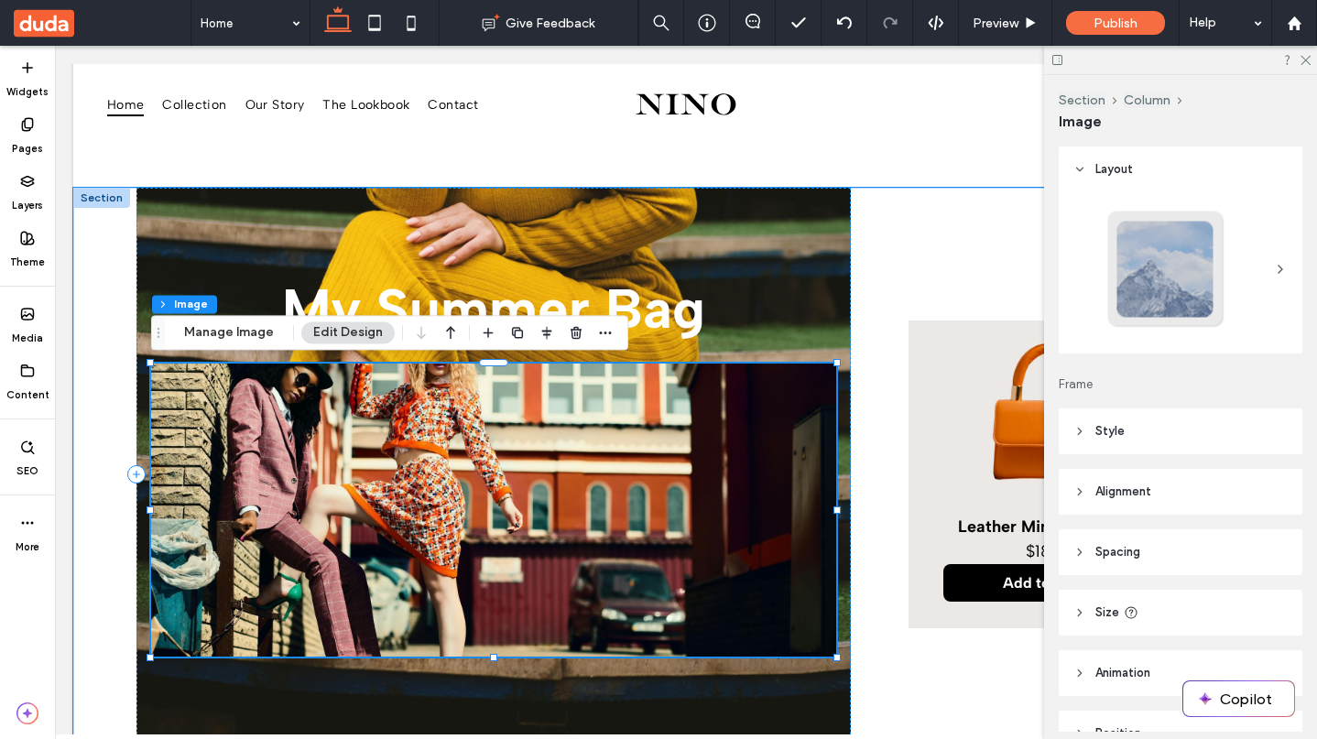
click at [364, 419] on img at bounding box center [493, 510] width 685 height 293
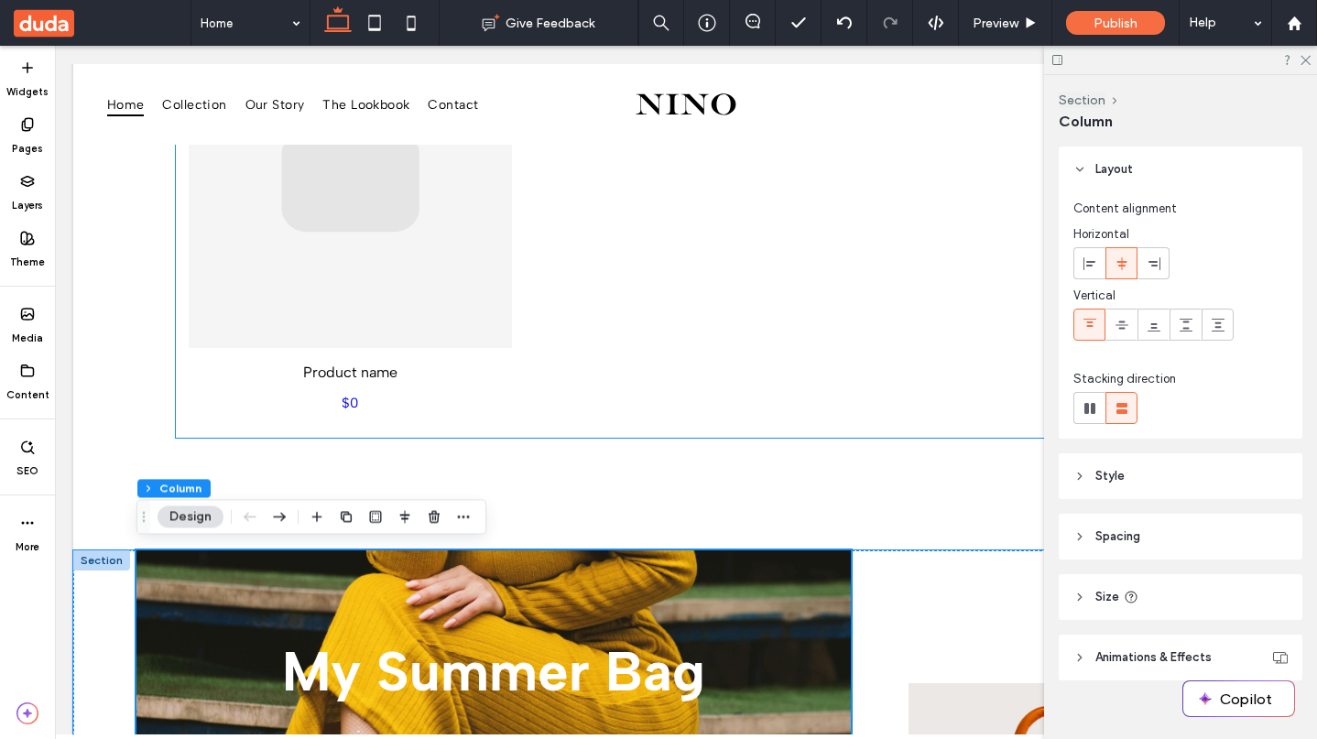
scroll to position [2125, 0]
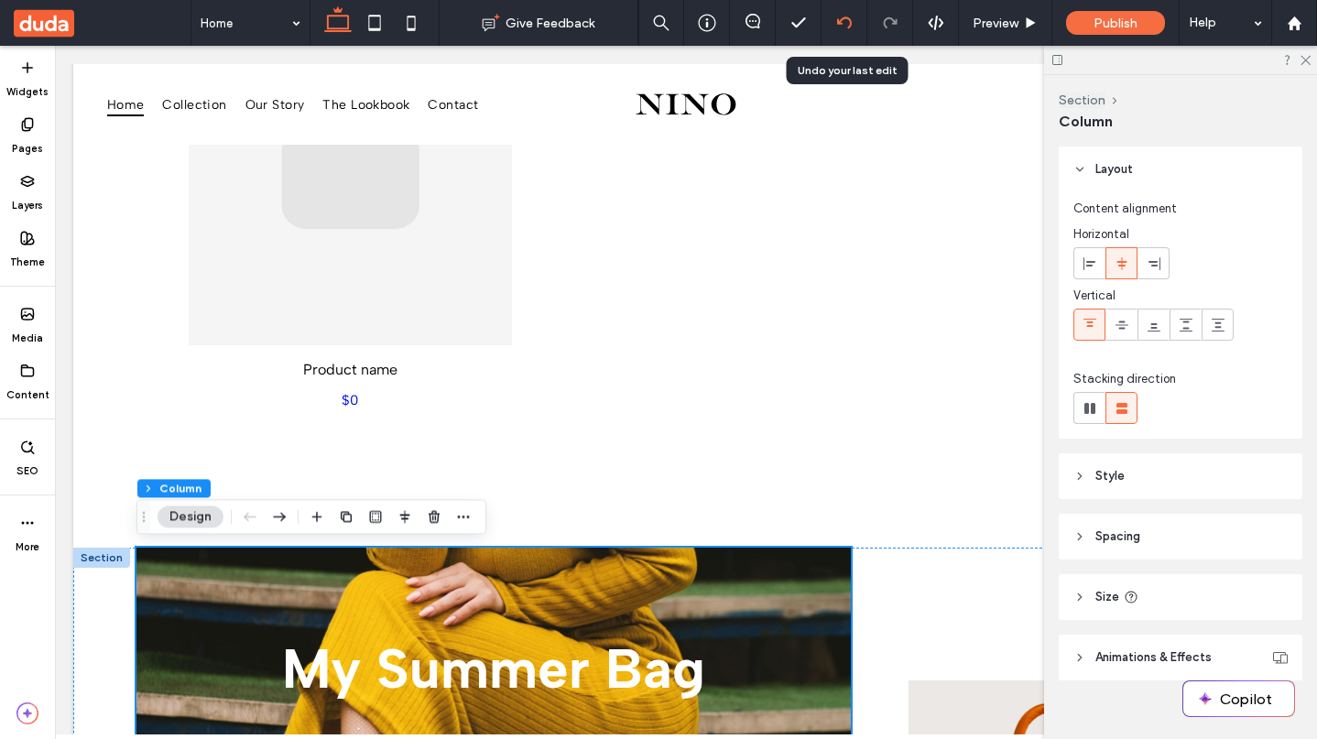
click at [842, 24] on use at bounding box center [843, 22] width 15 height 12
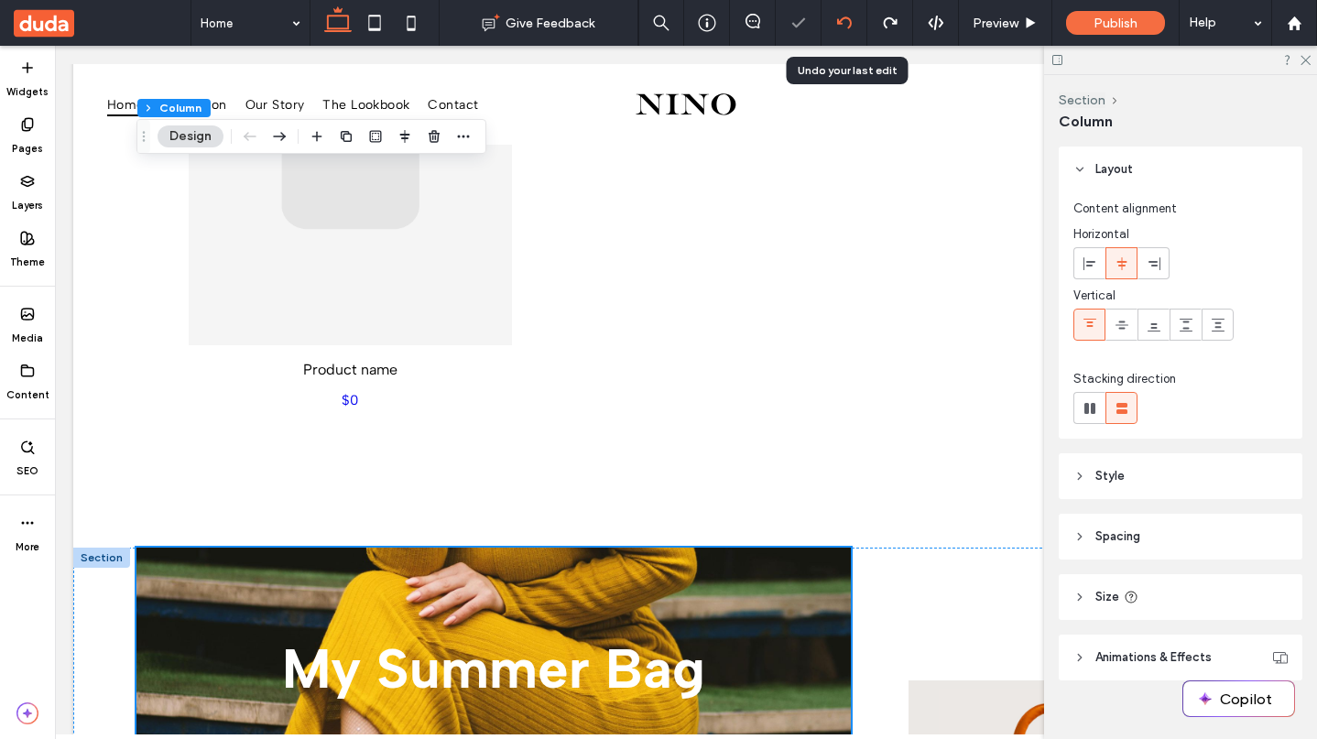
click at [842, 24] on use at bounding box center [843, 22] width 15 height 12
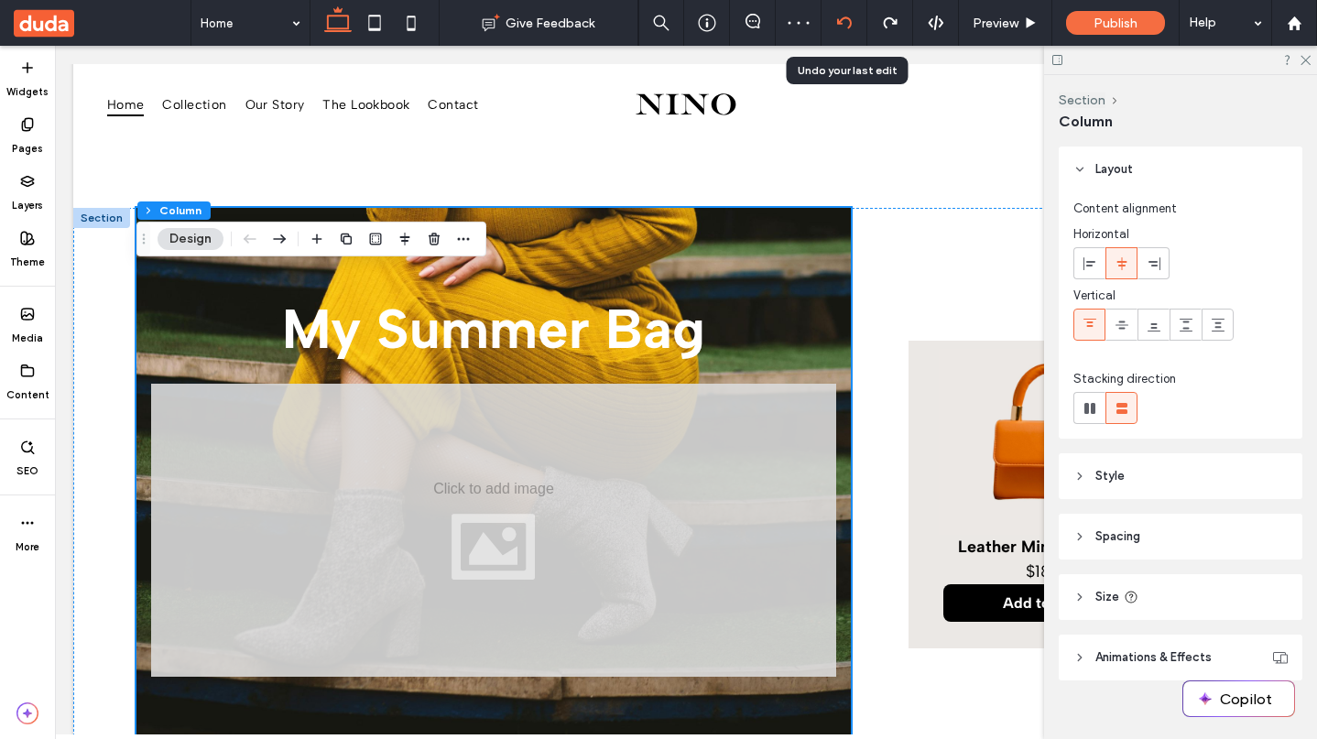
scroll to position [2569, 0]
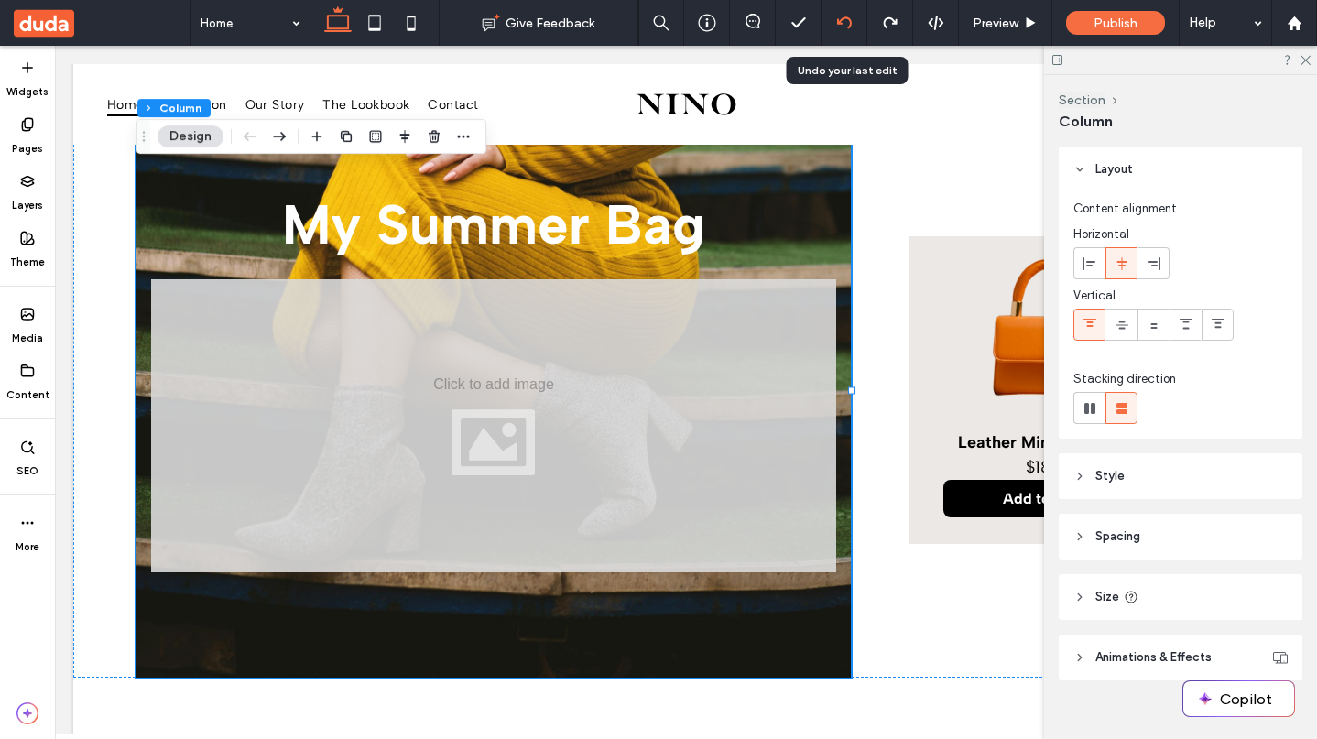
click at [842, 24] on use at bounding box center [843, 22] width 15 height 12
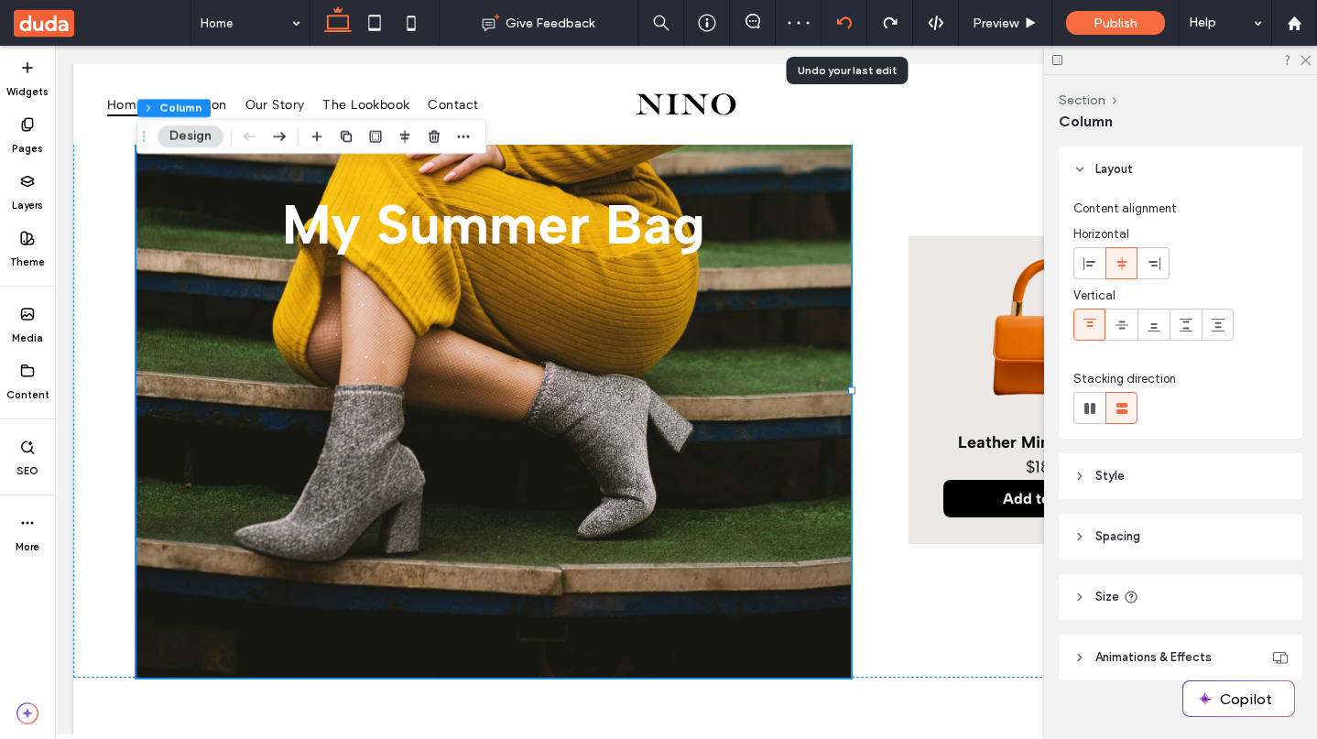
click at [842, 24] on use at bounding box center [843, 22] width 15 height 12
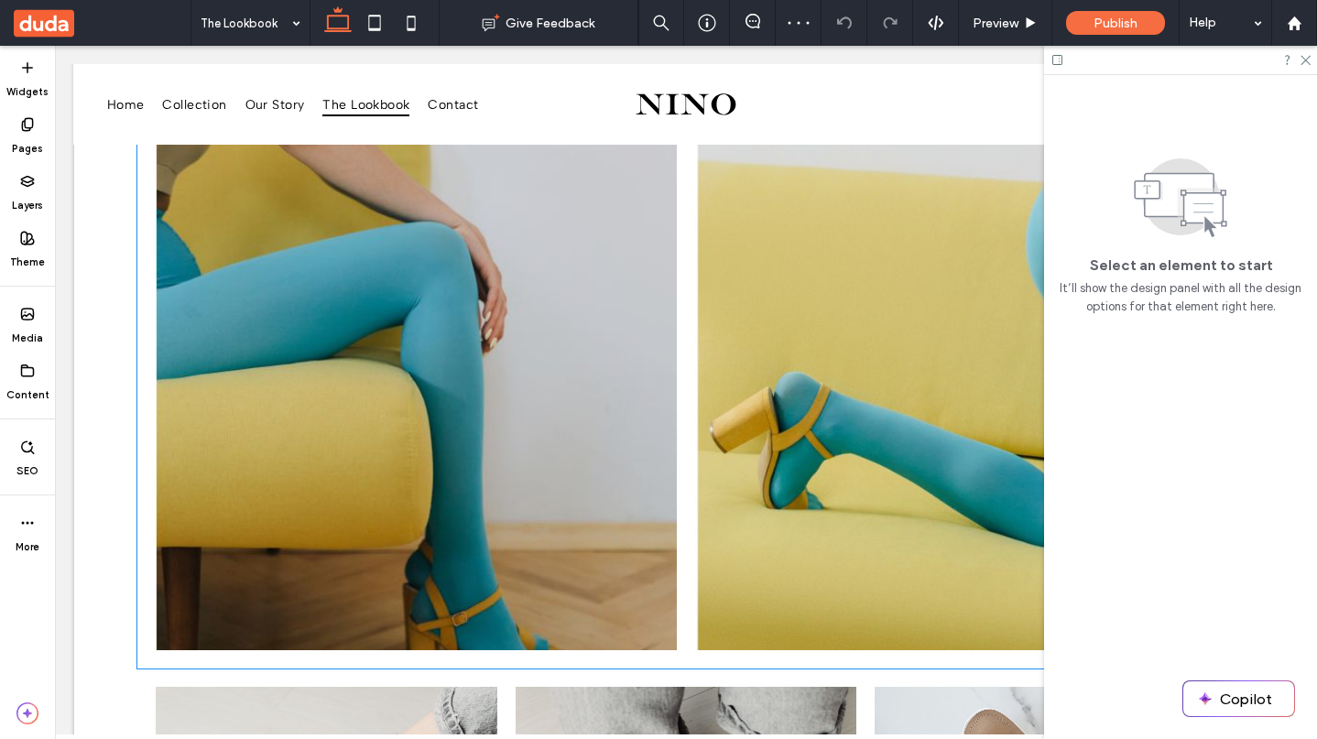
scroll to position [126, 0]
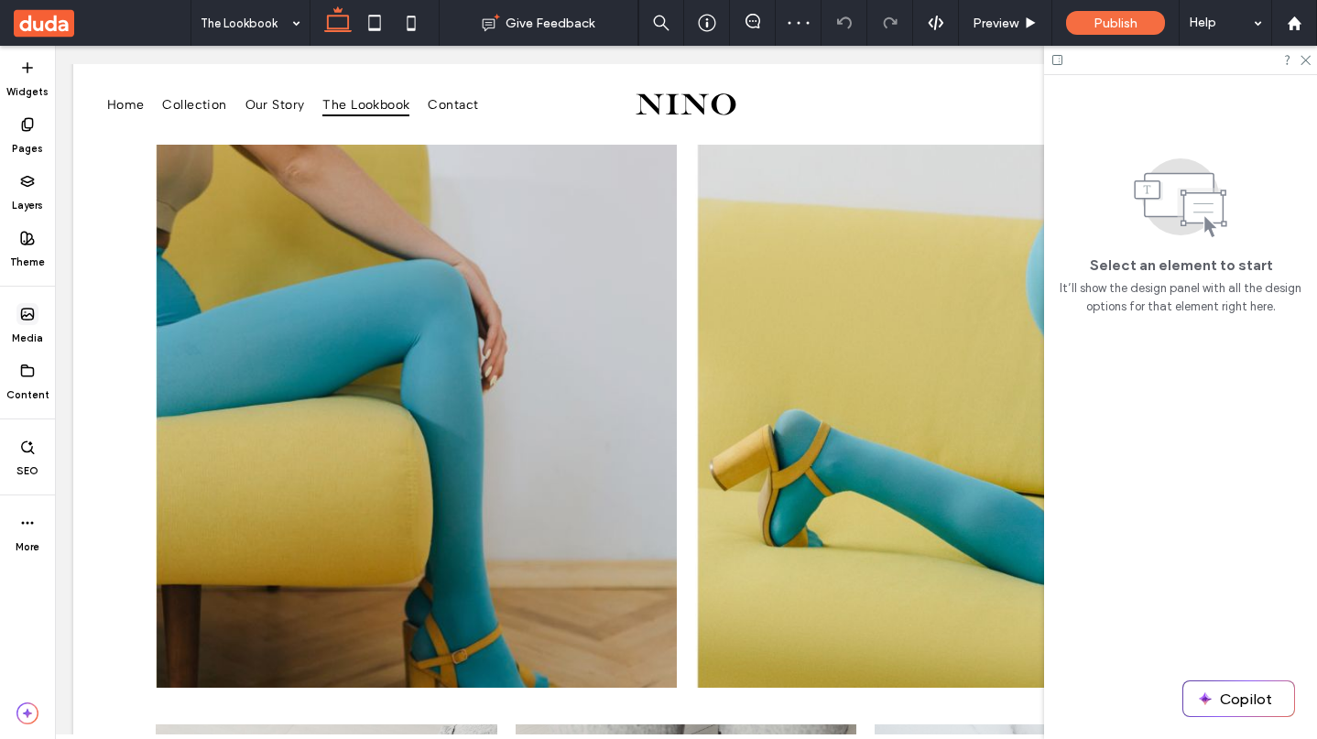
click at [27, 326] on label "Media" at bounding box center [27, 335] width 31 height 20
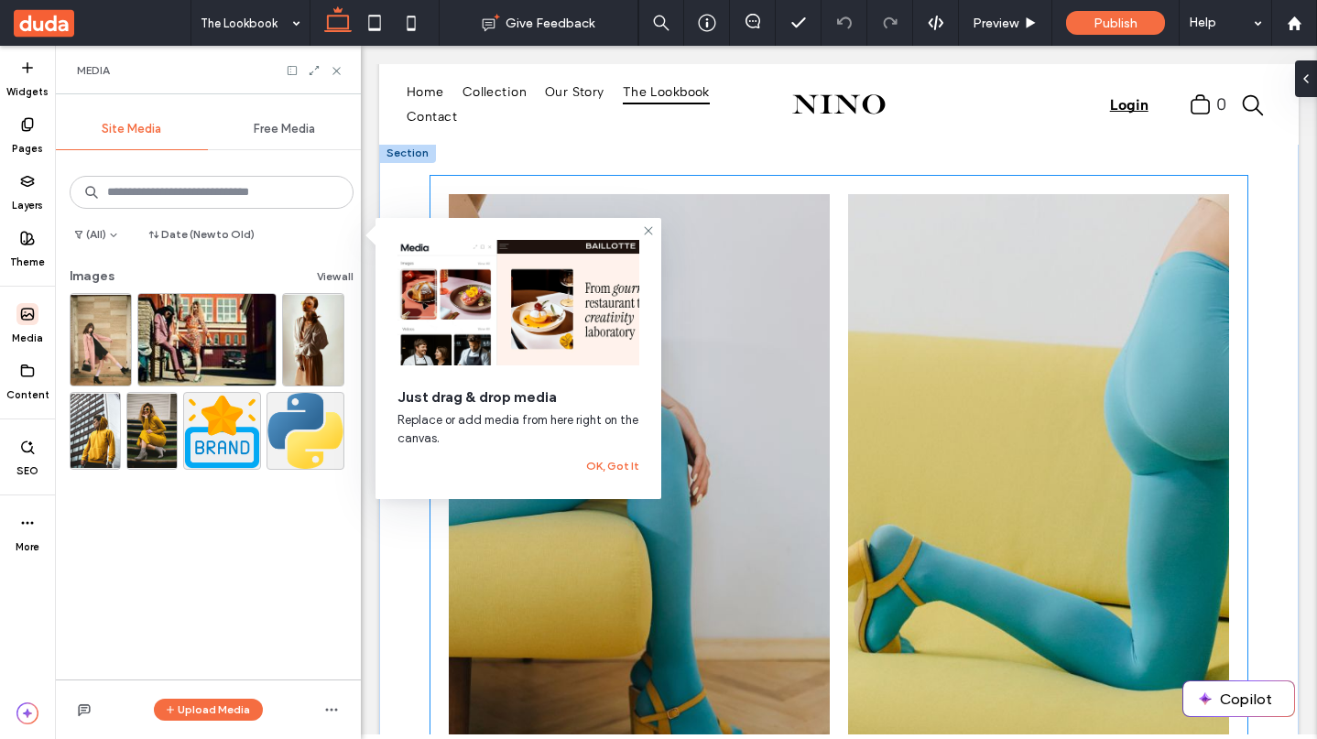
scroll to position [0, 0]
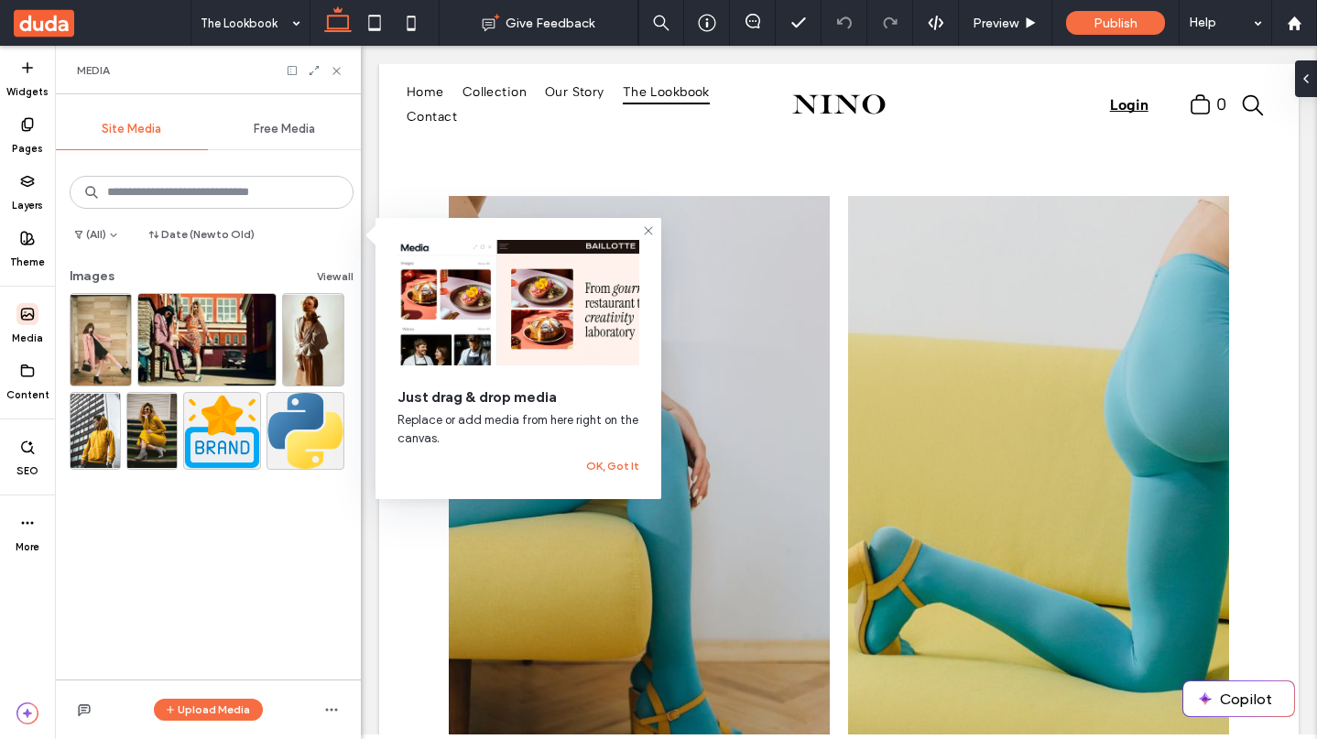
click at [22, 312] on use at bounding box center [28, 314] width 12 height 11
click at [335, 71] on icon at bounding box center [337, 71] width 14 height 14
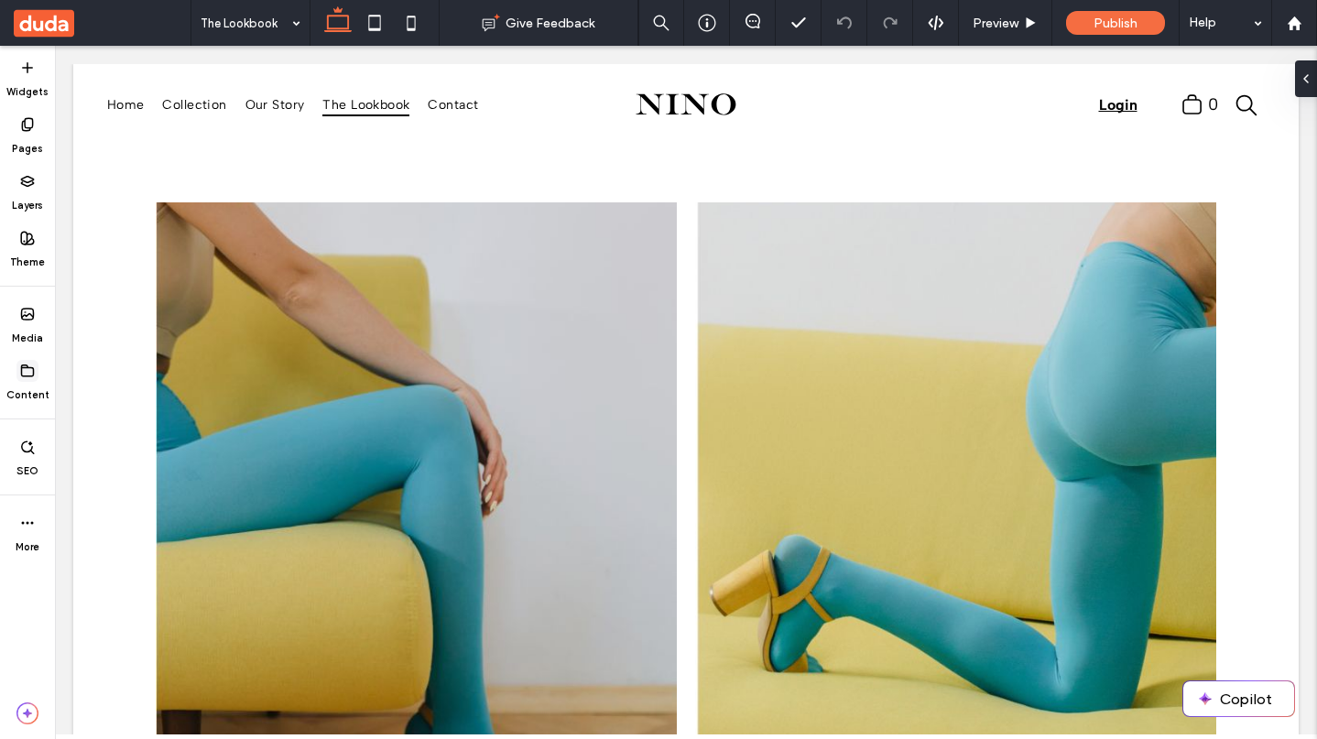
click at [27, 370] on icon at bounding box center [27, 371] width 15 height 15
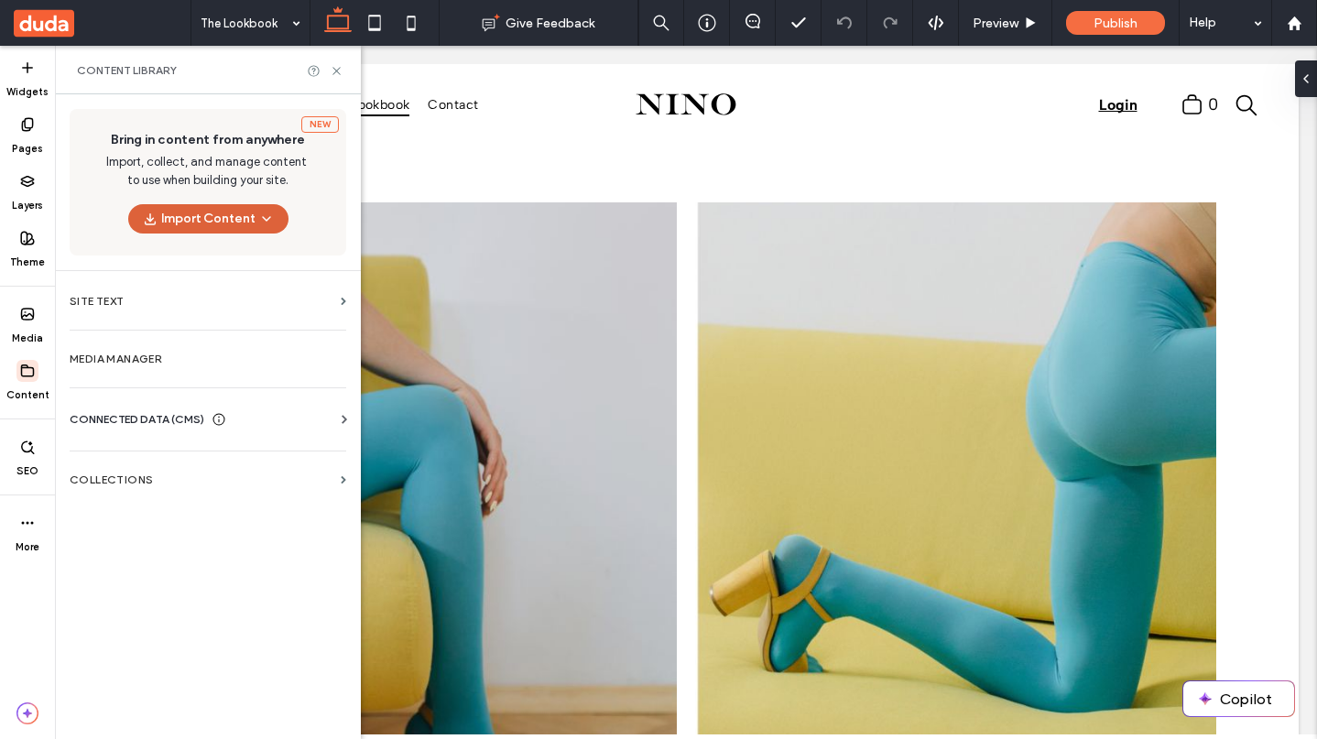
click at [263, 212] on icon "button" at bounding box center [266, 219] width 15 height 15
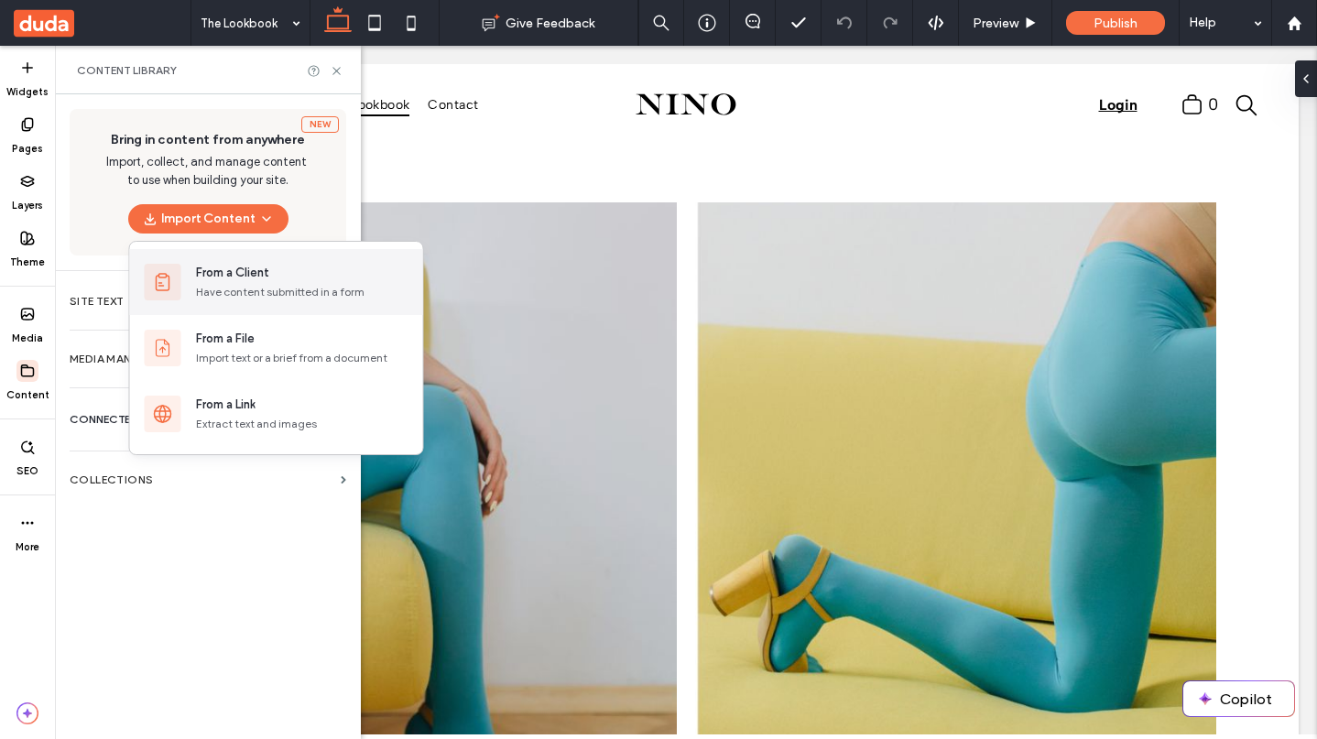
click at [279, 279] on div "From a Client" at bounding box center [302, 273] width 213 height 18
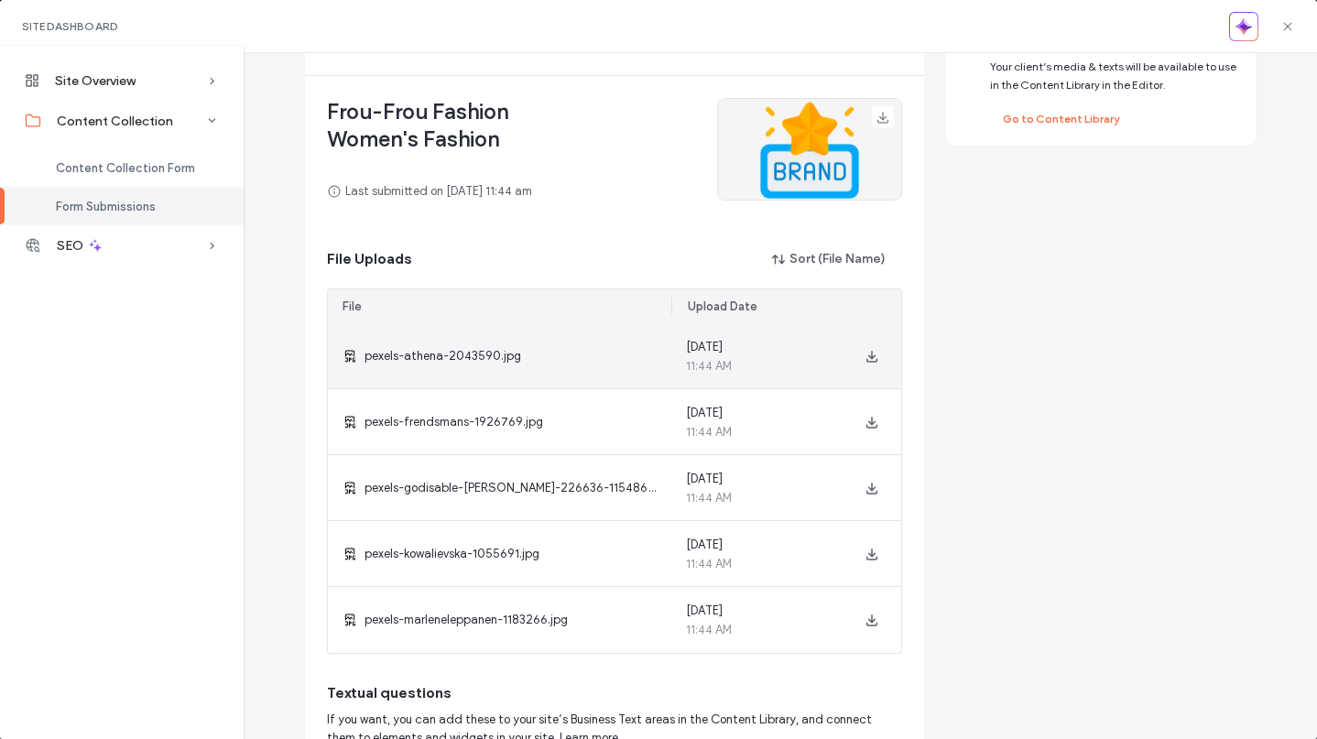
scroll to position [168, 0]
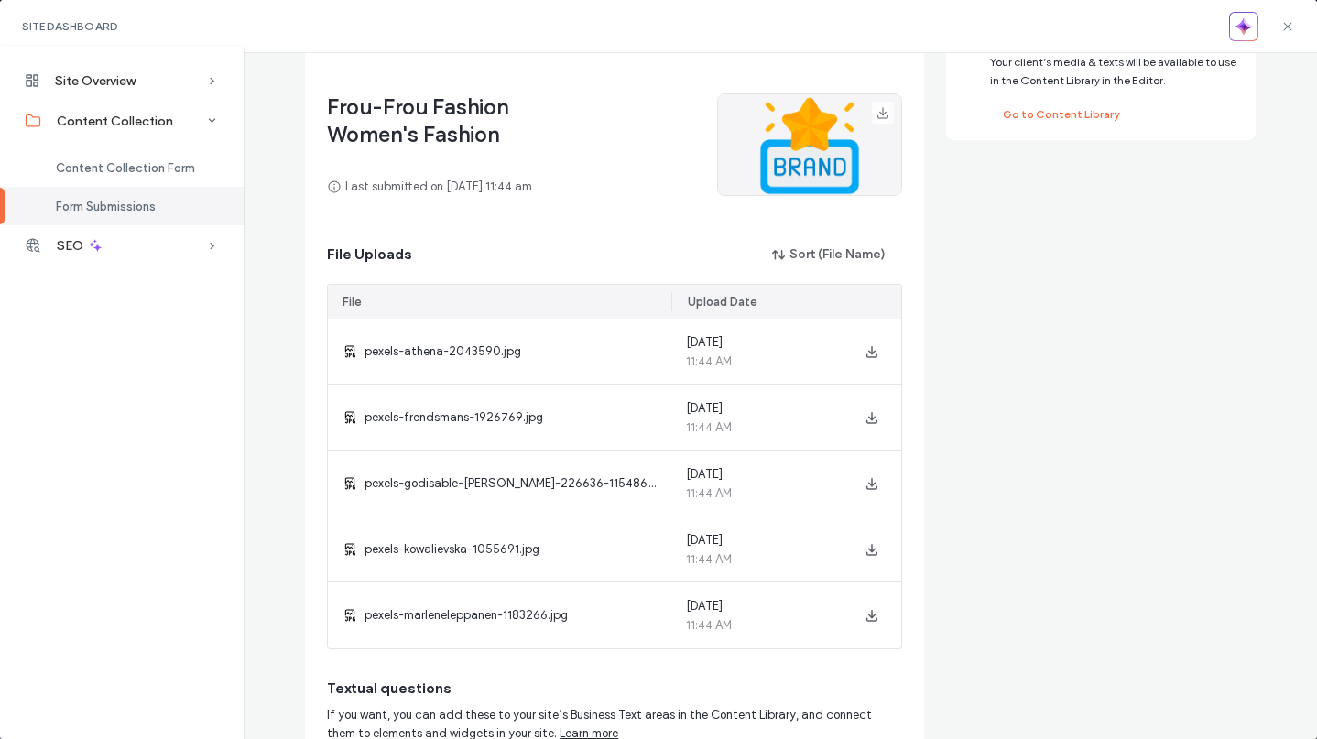
click at [1300, 16] on div "Site Dashboard" at bounding box center [658, 26] width 1317 height 53
click at [1291, 22] on use at bounding box center [1288, 26] width 8 height 8
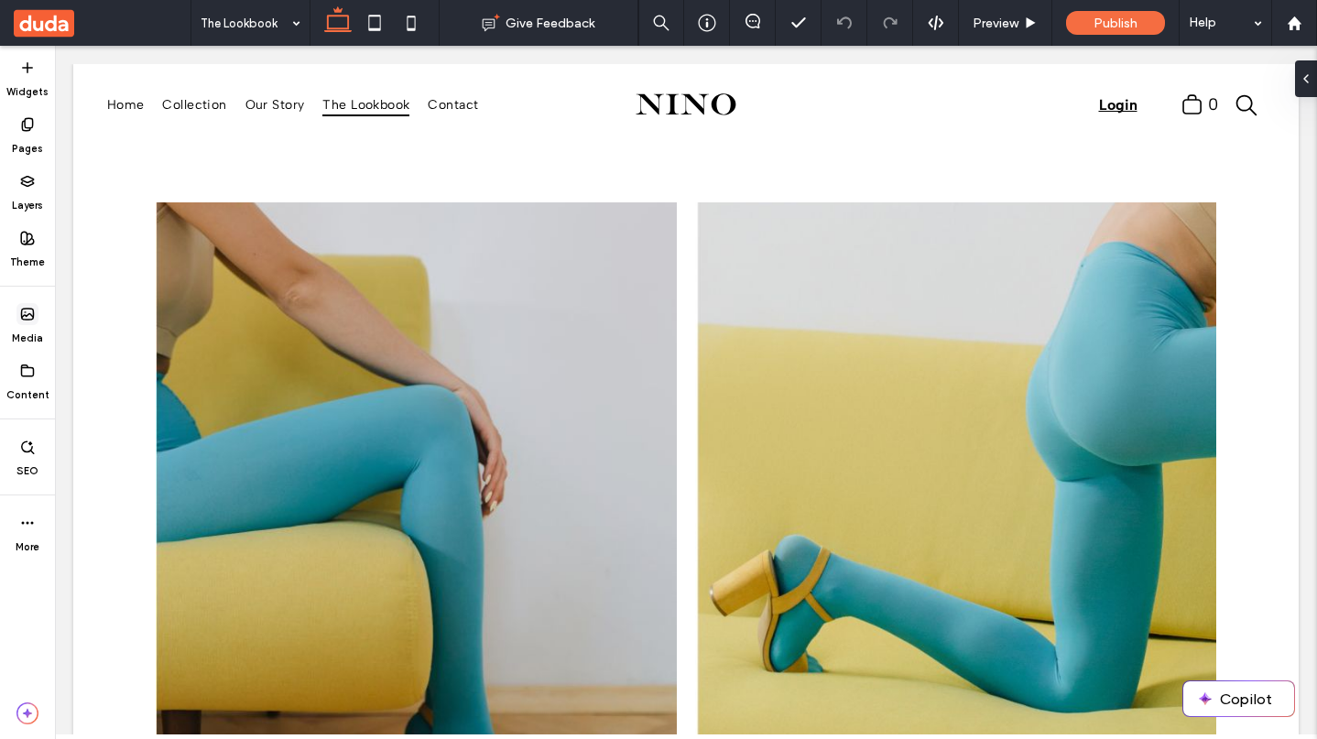
click at [27, 319] on use at bounding box center [28, 314] width 12 height 11
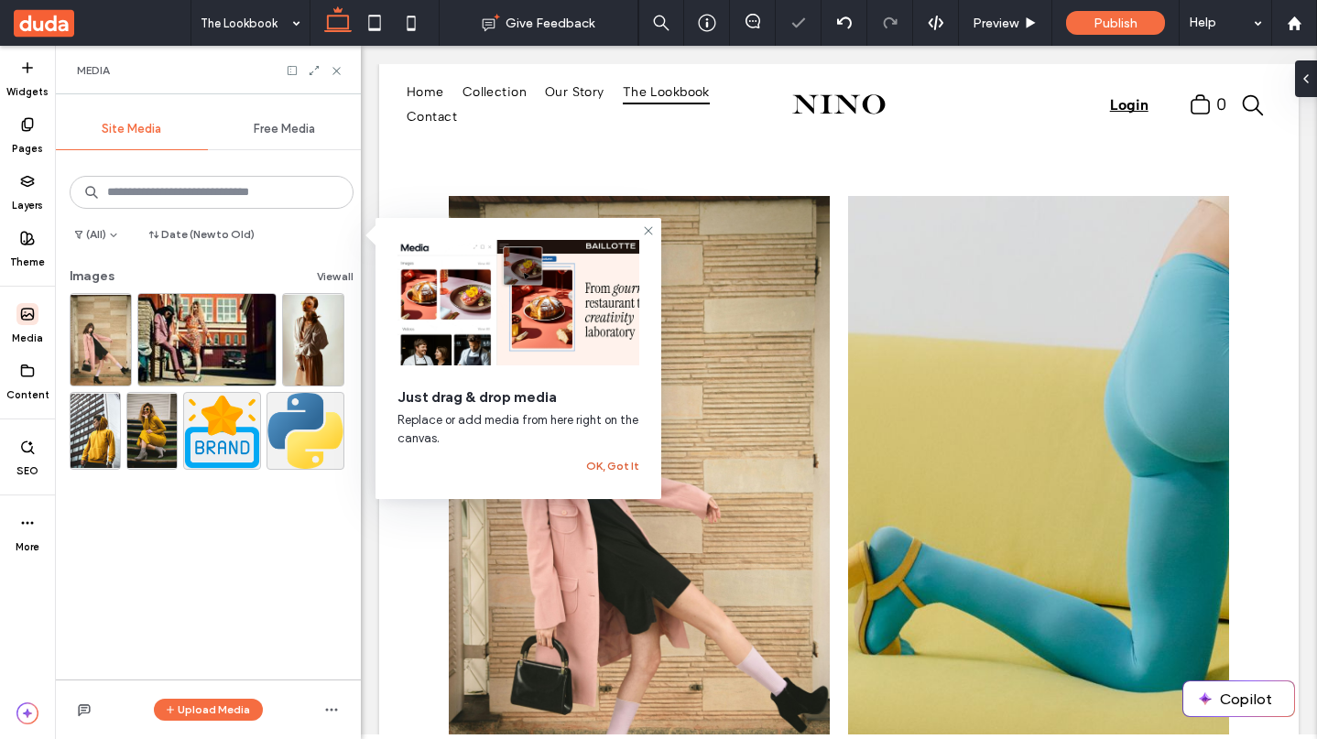
click at [618, 468] on button "OK, Got It" at bounding box center [612, 466] width 53 height 22
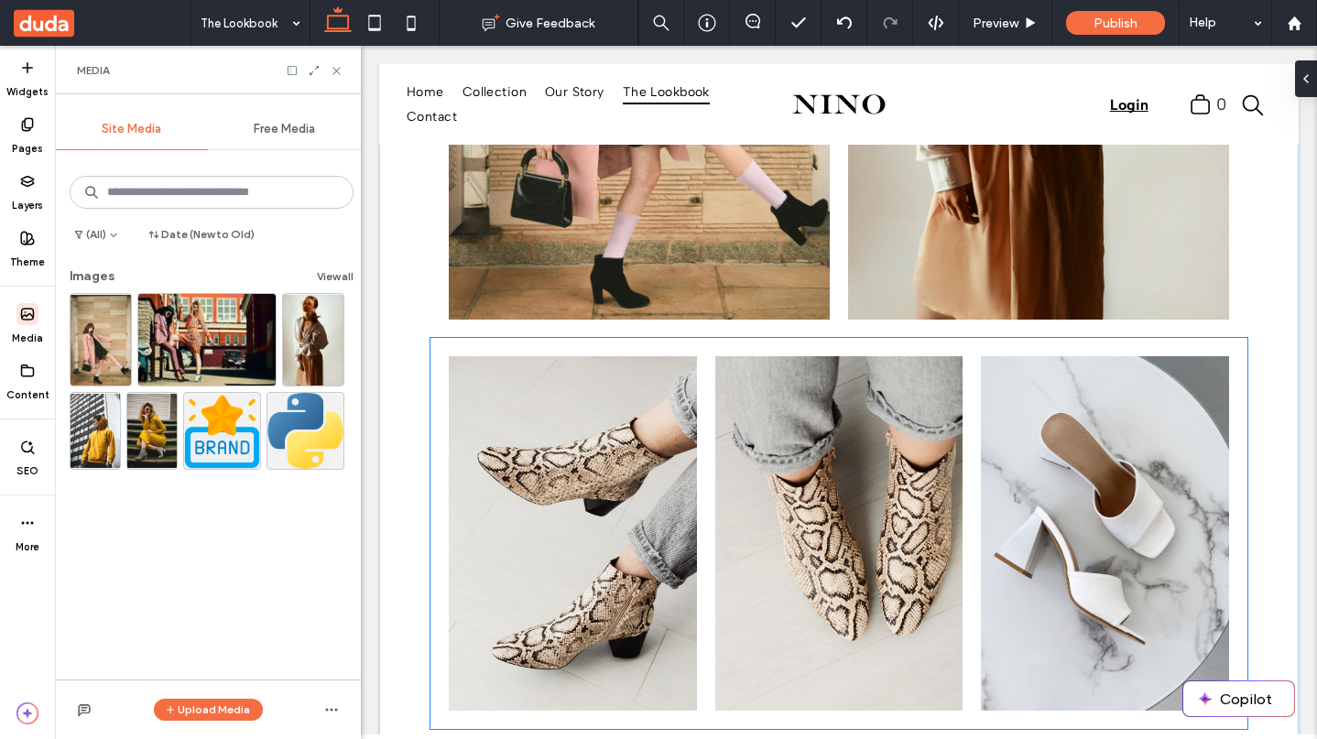
scroll to position [517, 0]
